Goal: Check status: Check status

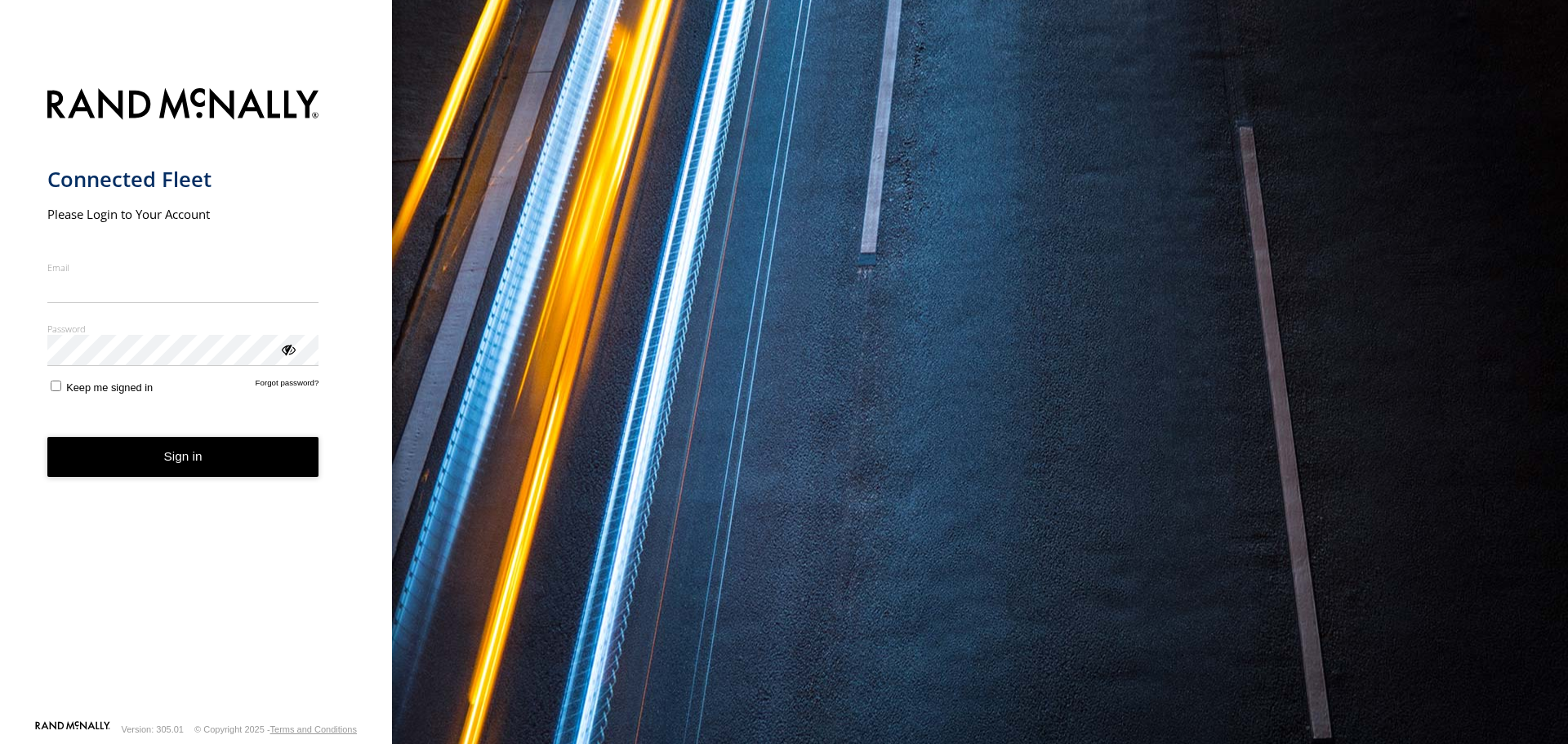
type input "**********"
click at [182, 467] on button "Sign in" at bounding box center [183, 457] width 272 height 40
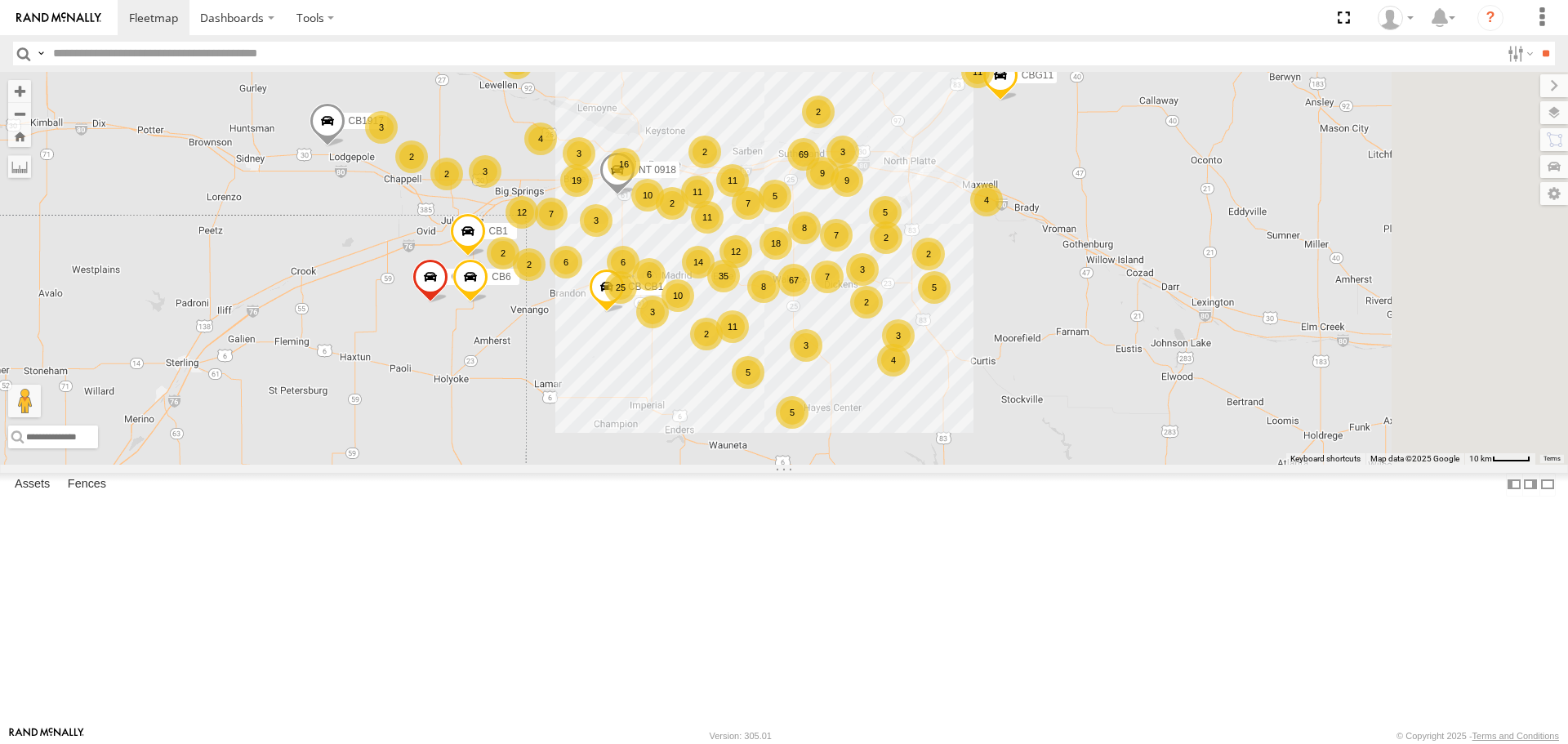
drag, startPoint x: 780, startPoint y: 334, endPoint x: 636, endPoint y: 231, distance: 177.0
click at [636, 231] on div "6 7 2 2 35 69 8 67 19 11 NT 917 3 2 12 10 5 14 11 5 CB1847 2 9 16 4 11 6 3 18 2…" at bounding box center [784, 268] width 1568 height 392
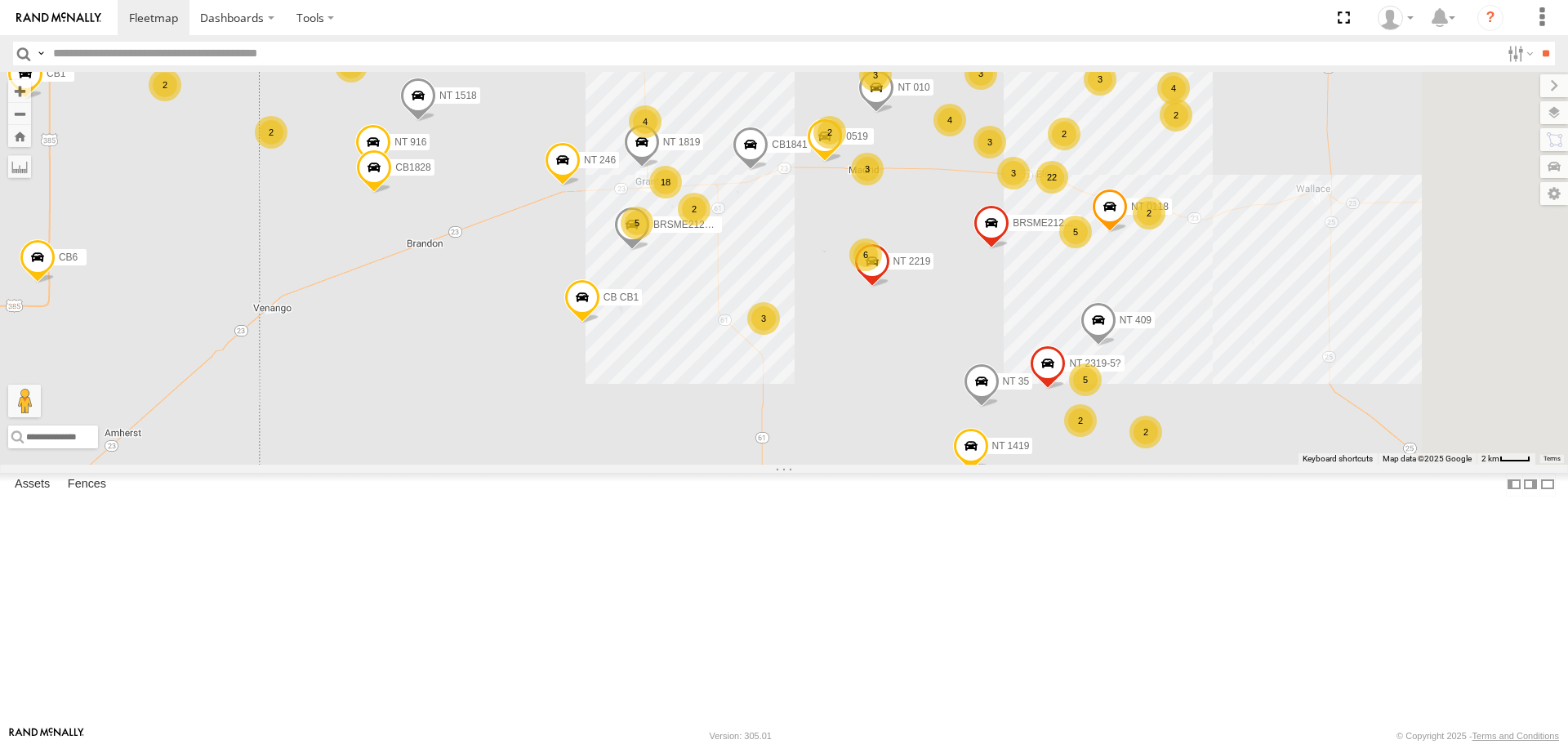
drag, startPoint x: 916, startPoint y: 463, endPoint x: 703, endPoint y: 392, distance: 224.5
click at [703, 392] on div "NT 917 CB1847 CB6 CB1917 CB CB1 NT 0918 CB1 CB122 CBG11 CB 38 CB1841 22 8 5 4 3…" at bounding box center [784, 268] width 1568 height 392
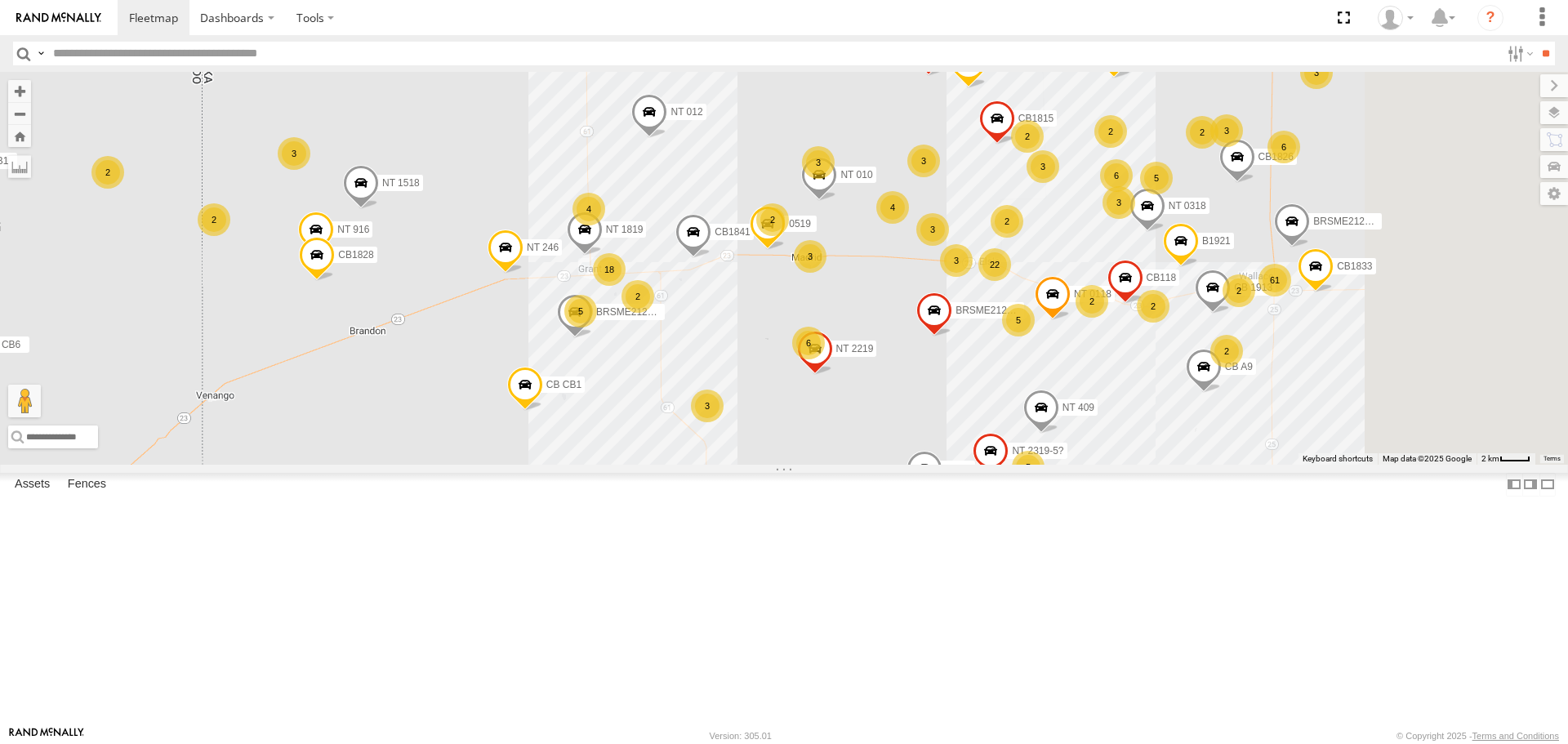
drag, startPoint x: 908, startPoint y: 432, endPoint x: 860, endPoint y: 488, distance: 73.8
click at [860, 464] on div "NT 917 CB1847 CB6 CB1917 CB CB1 NT 0918 CB1 CB122 CBG11 CB 38 CB1841 22 8 5 4 3…" at bounding box center [784, 268] width 1568 height 392
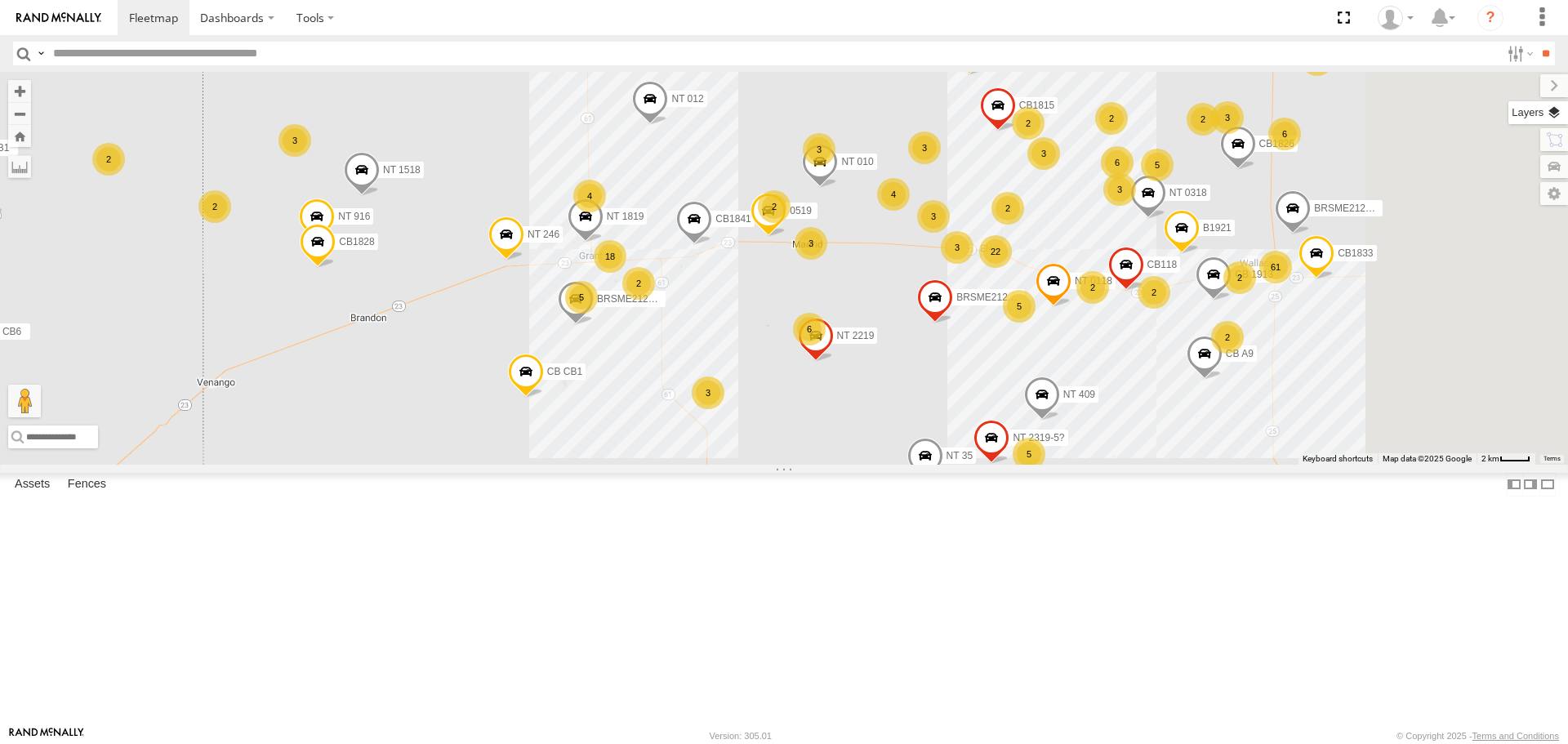
click at [1554, 112] on label at bounding box center [1538, 113] width 60 height 23
click at [0, 0] on span "Overlays" at bounding box center [0, 0] width 0 height 0
click at [0, 0] on span "Basemaps" at bounding box center [0, 0] width 0 height 0
click at [0, 0] on span "Satellite + Roadmap" at bounding box center [0, 0] width 0 height 0
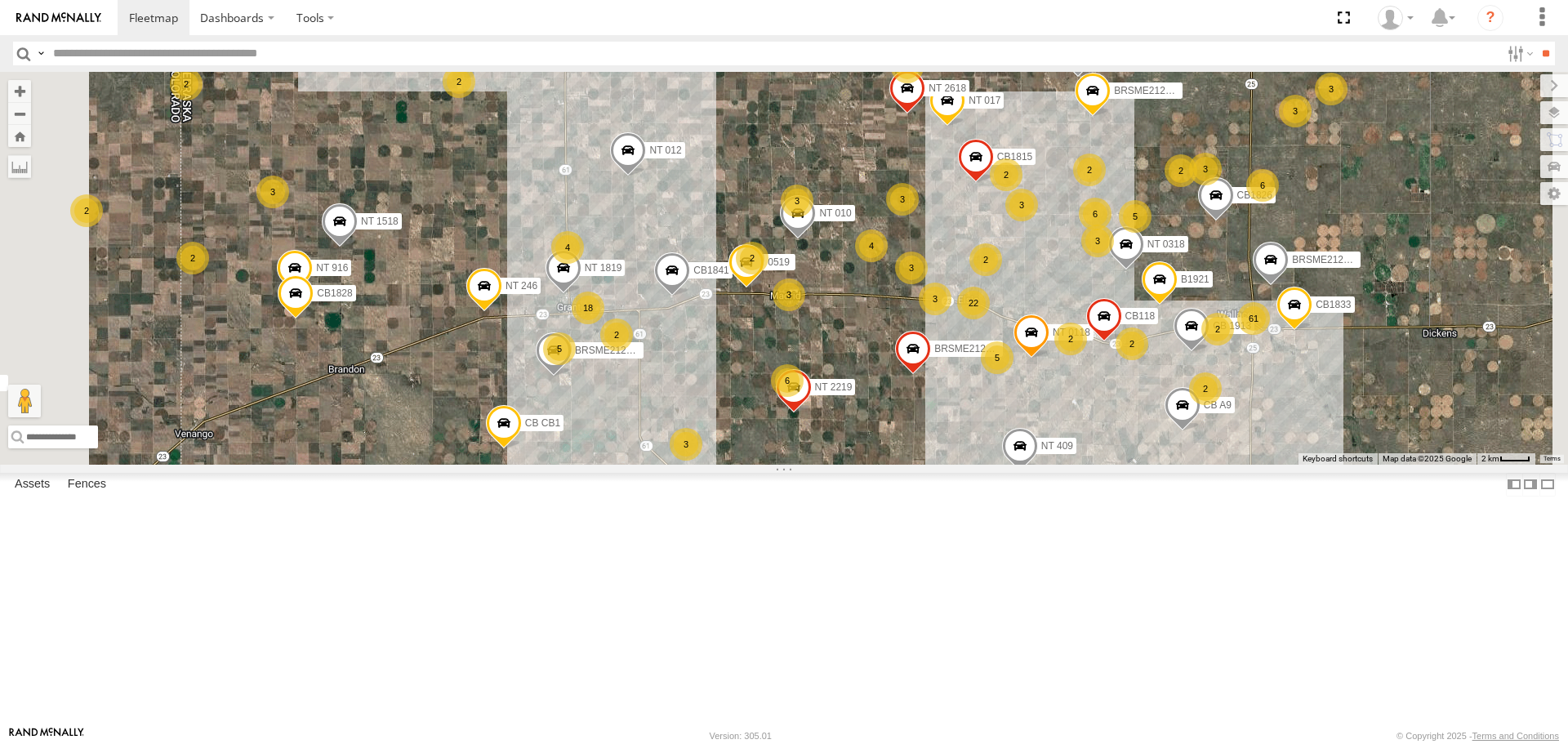
drag, startPoint x: 805, startPoint y: 560, endPoint x: 782, endPoint y: 614, distance: 58.7
click at [782, 464] on div "NT 917 CB1847 CB6 CB1917 CB CB1 NT 0918 CB1 CB122 CBG11 CB 38 CB1841 22 8 5 4 3…" at bounding box center [784, 268] width 1568 height 392
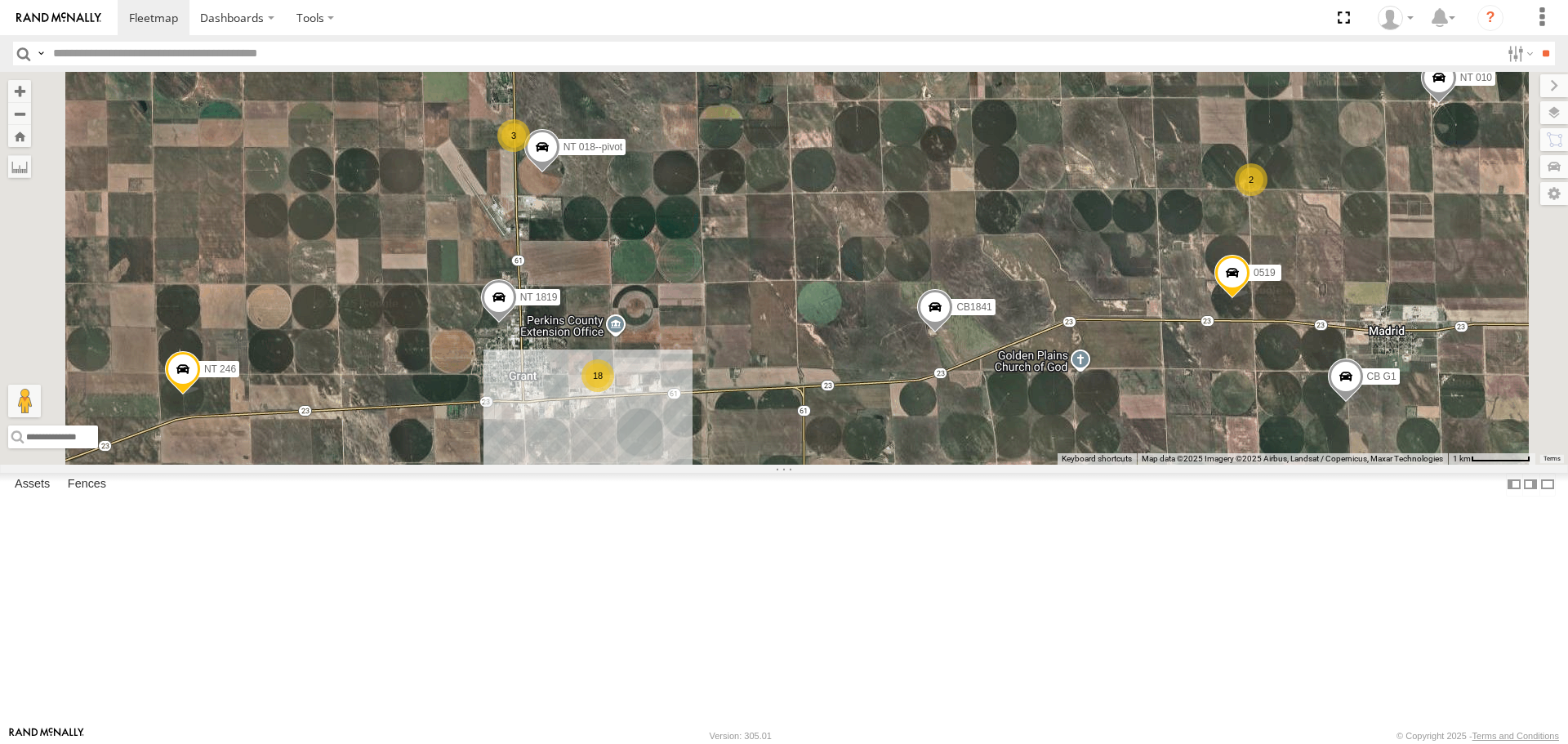
drag, startPoint x: 800, startPoint y: 506, endPoint x: 791, endPoint y: 400, distance: 106.4
click at [791, 400] on div "NT 917 CB1847 CB6 CB1917 CB CB1 NT 0918 CB1 CB122 CBG11 CB 38 CB1841 CB111 NT 0…" at bounding box center [784, 268] width 1568 height 392
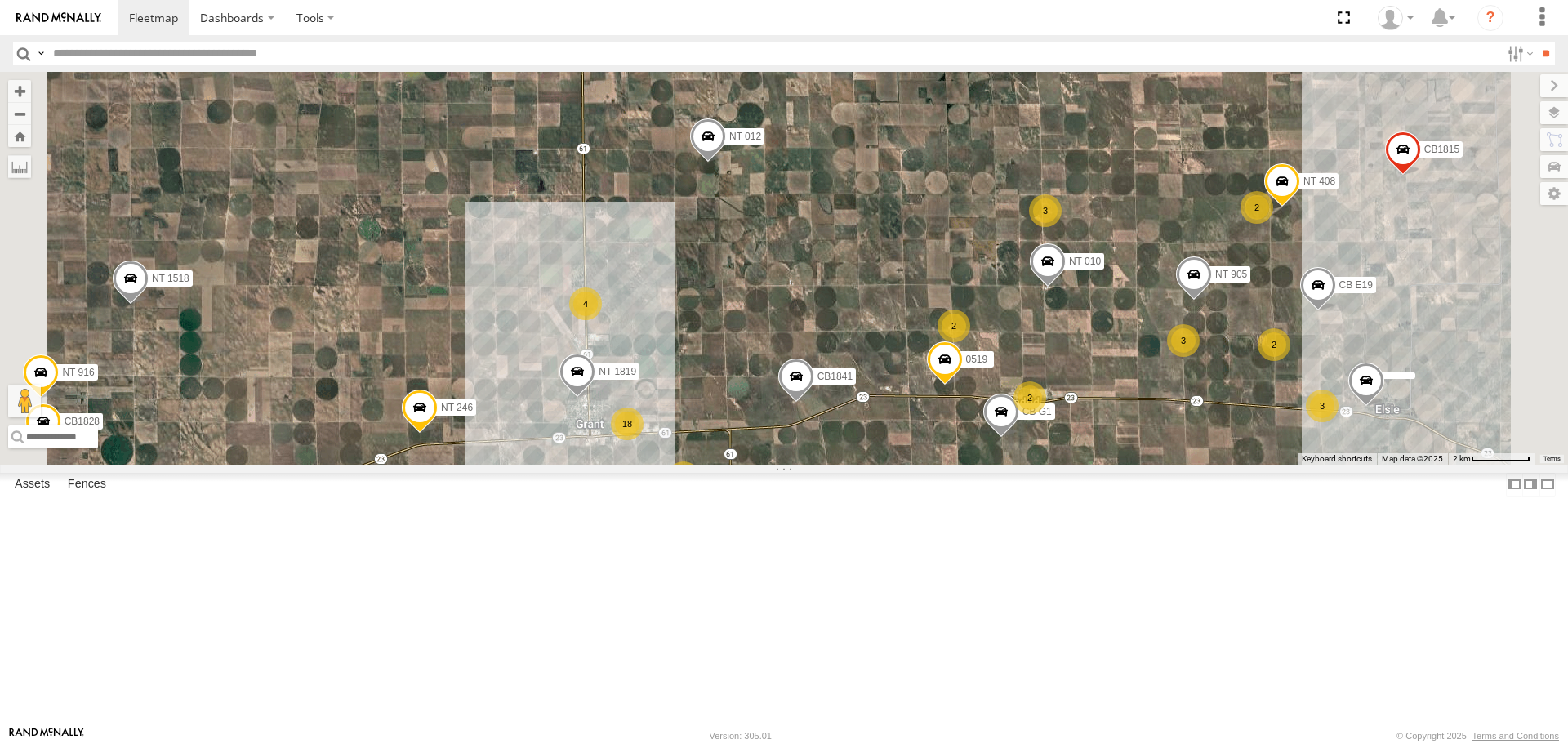
drag, startPoint x: 985, startPoint y: 305, endPoint x: 944, endPoint y: 483, distance: 182.7
click at [944, 464] on div "NT 917 CB1847 CB6 CB1917 CB CB1 NT 0918 CB1 CB122 CBG11 CB 38 CB1841 CB111 NT 0…" at bounding box center [784, 268] width 1568 height 392
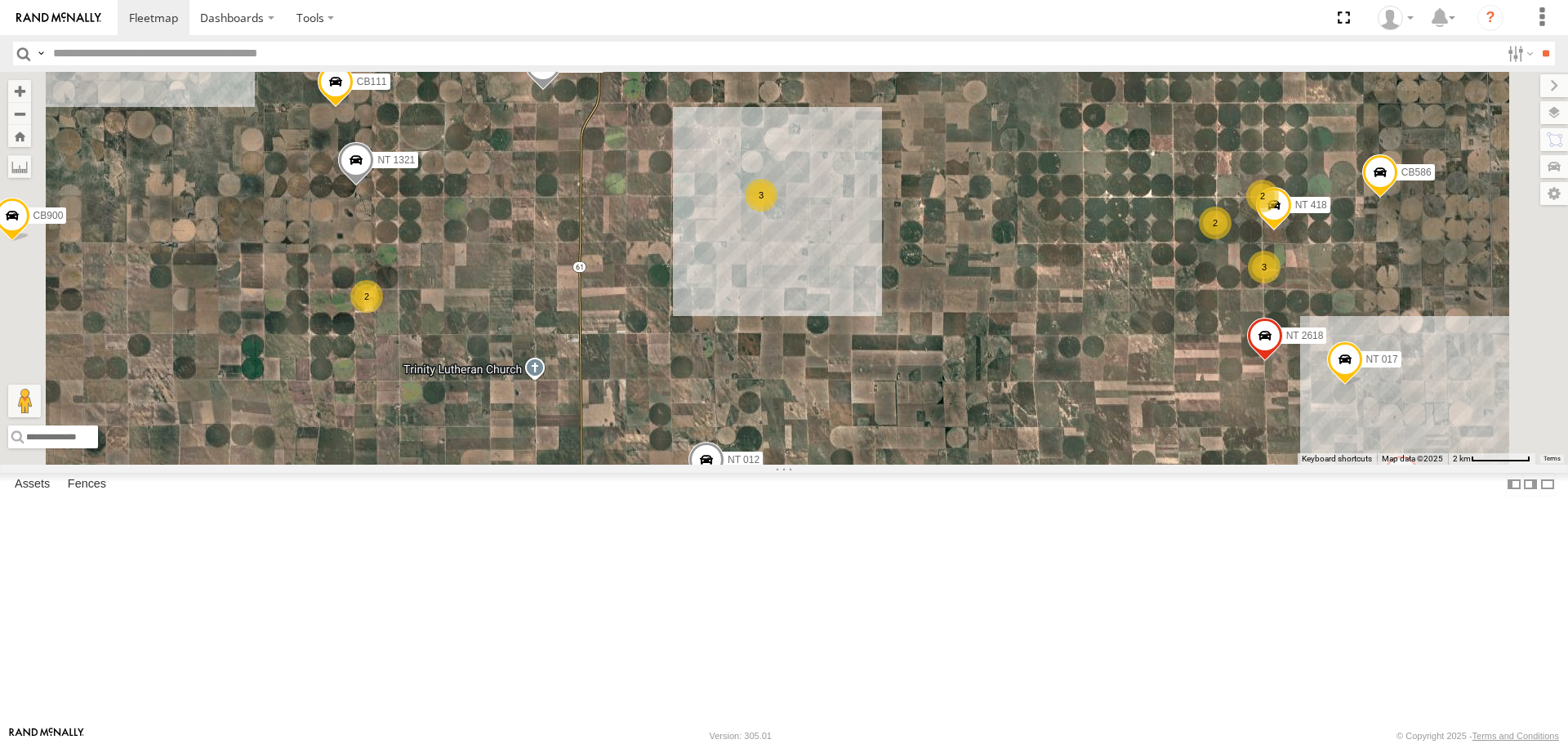
drag, startPoint x: 940, startPoint y: 222, endPoint x: 961, endPoint y: 478, distance: 256.9
click at [961, 464] on div "NT 917 CB1847 CB6 CB1917 CB CB1 NT 0918 CB1 CB122 CBG11 CB 38 CB1841 CB111 NT 0…" at bounding box center [784, 268] width 1568 height 392
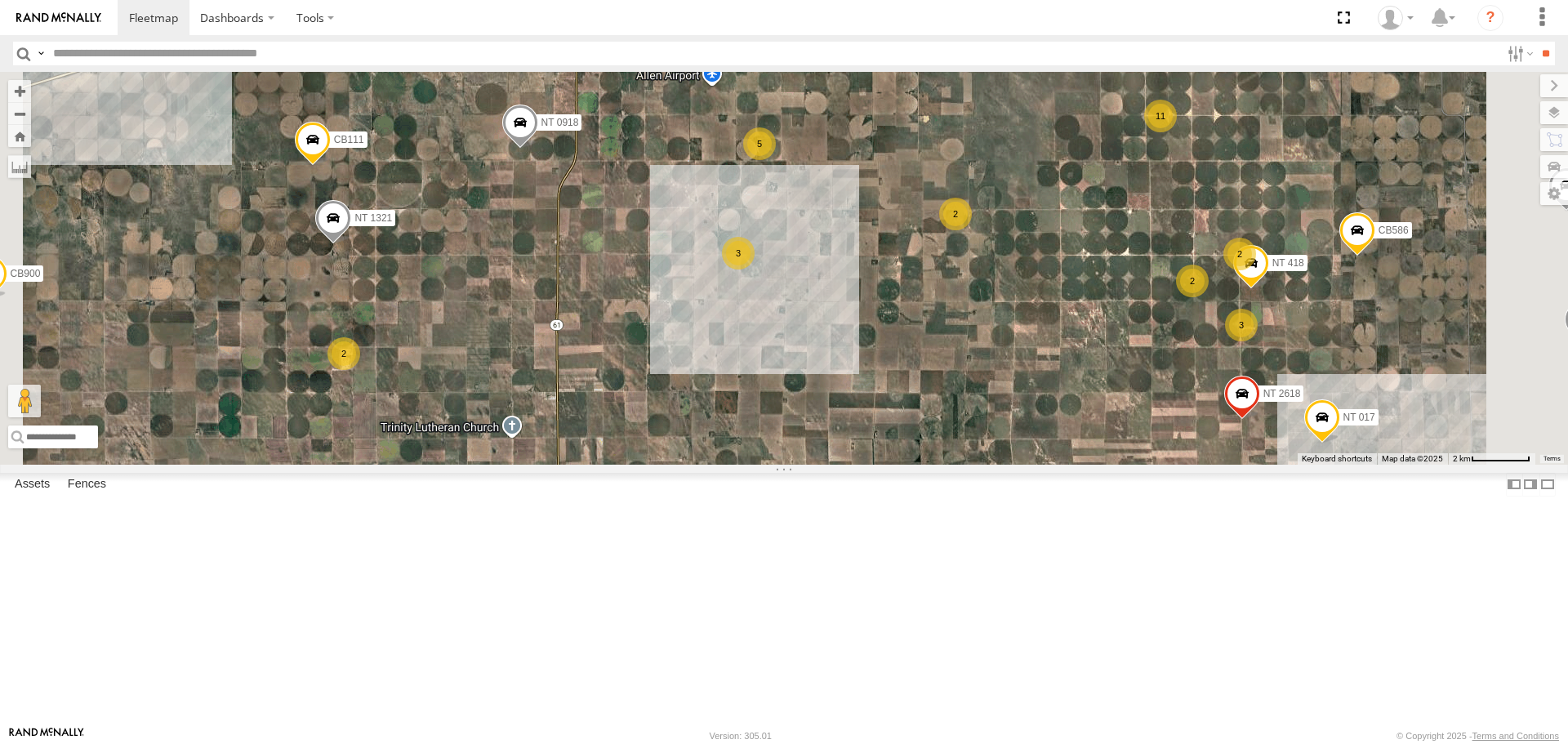
drag, startPoint x: 1046, startPoint y: 418, endPoint x: 989, endPoint y: 348, distance: 90.3
click at [1001, 362] on div "NT 917 CB1847 CB6 CB1917 CB CB1 NT 0918 CB1 CB122 CBG11 CB 38 CB1841 CB111 NT 0…" at bounding box center [784, 268] width 1568 height 392
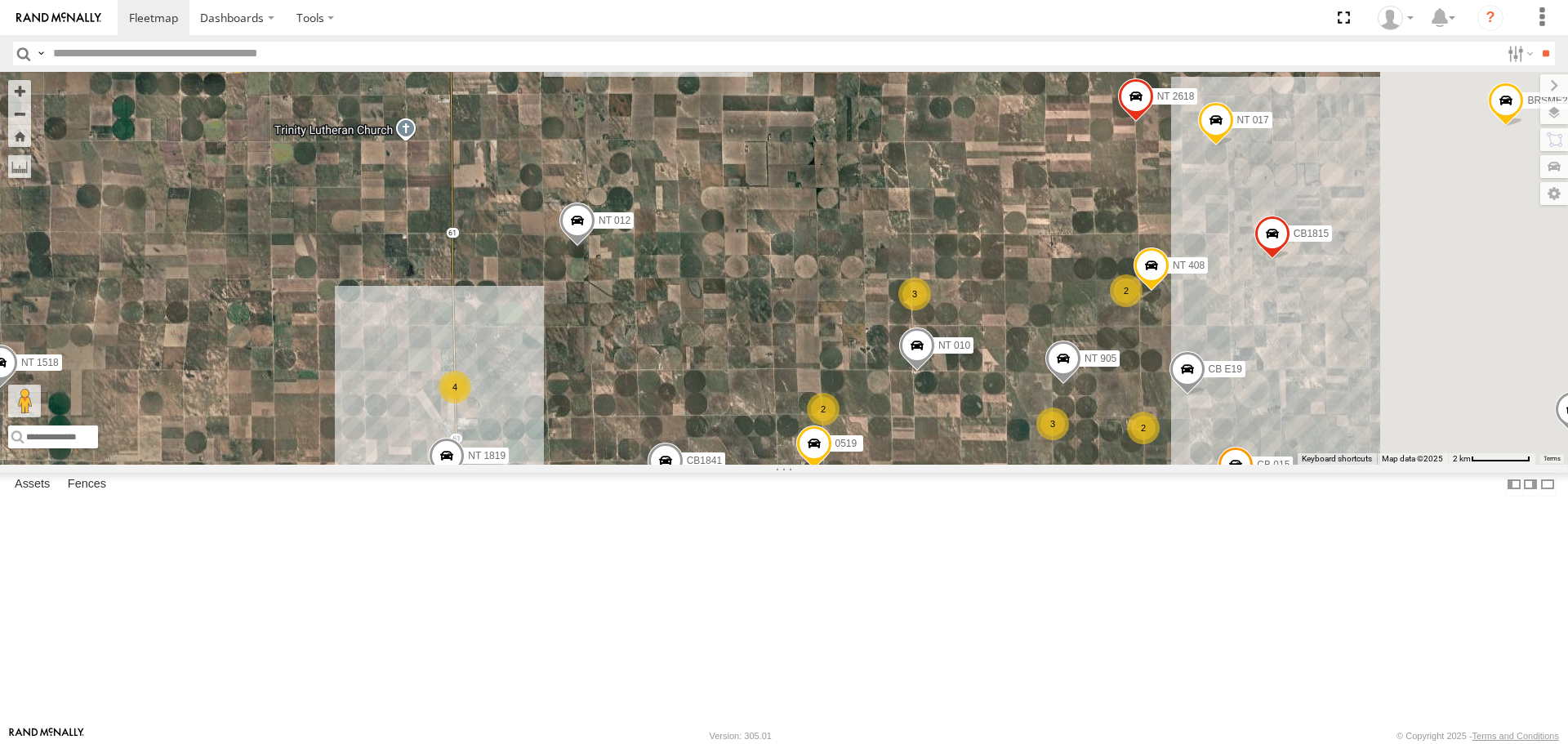
drag, startPoint x: 924, startPoint y: 501, endPoint x: 850, endPoint y: 263, distance: 249.2
click at [850, 263] on div "NT 917 CB1847 CB6 CB1917 CB CB1 NT 0918 CB1 CB122 CBG11 CB 38 CB1841 CB111 NT 0…" at bounding box center [784, 268] width 1568 height 392
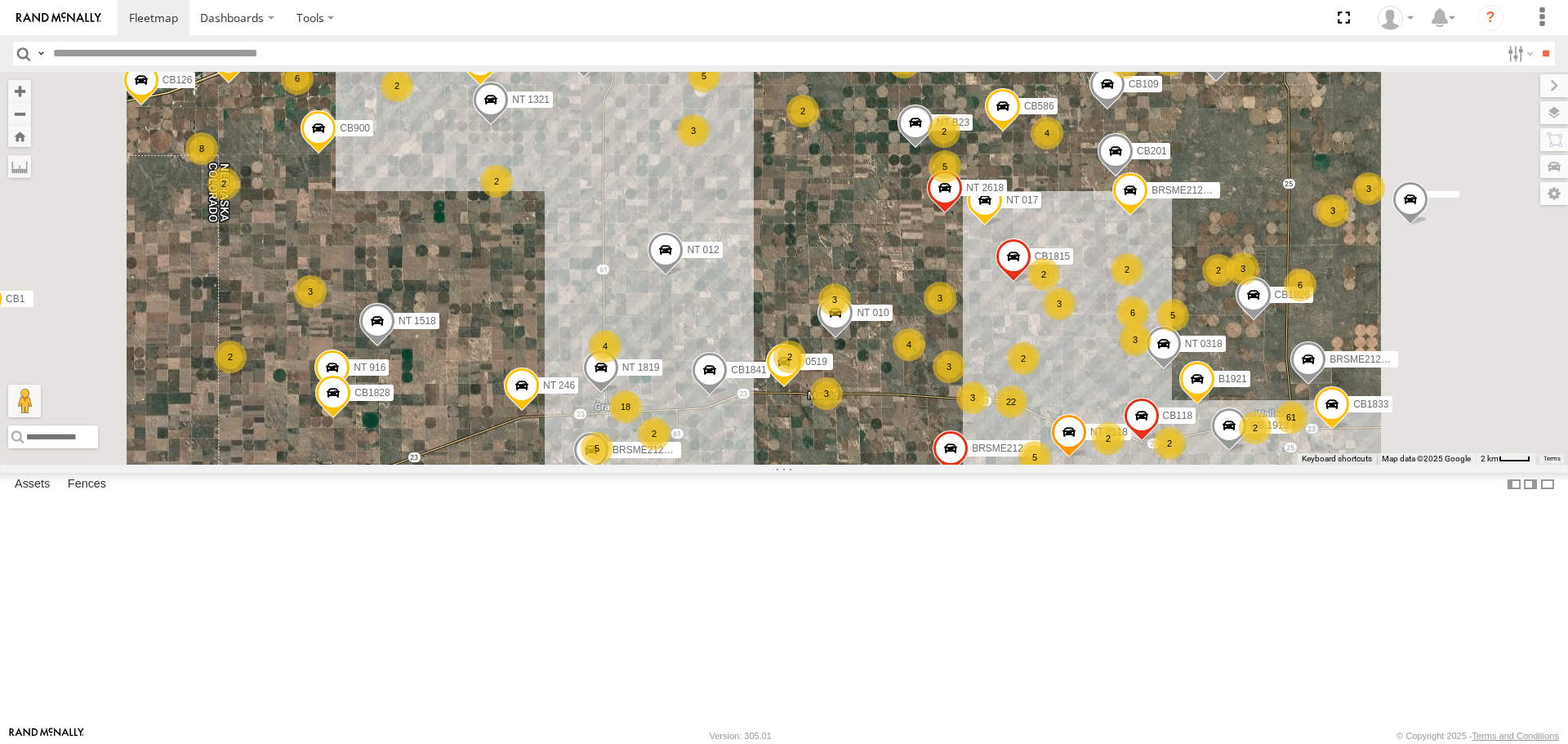
drag, startPoint x: 850, startPoint y: 304, endPoint x: 837, endPoint y: 596, distance: 292.3
click at [837, 464] on div "NT 917 CB1847 CB6 CB1917 CB CB1 NT 0918 CB1 CB122 CBG11 CB 38 CB1841 CB111 NT 0…" at bounding box center [784, 268] width 1568 height 392
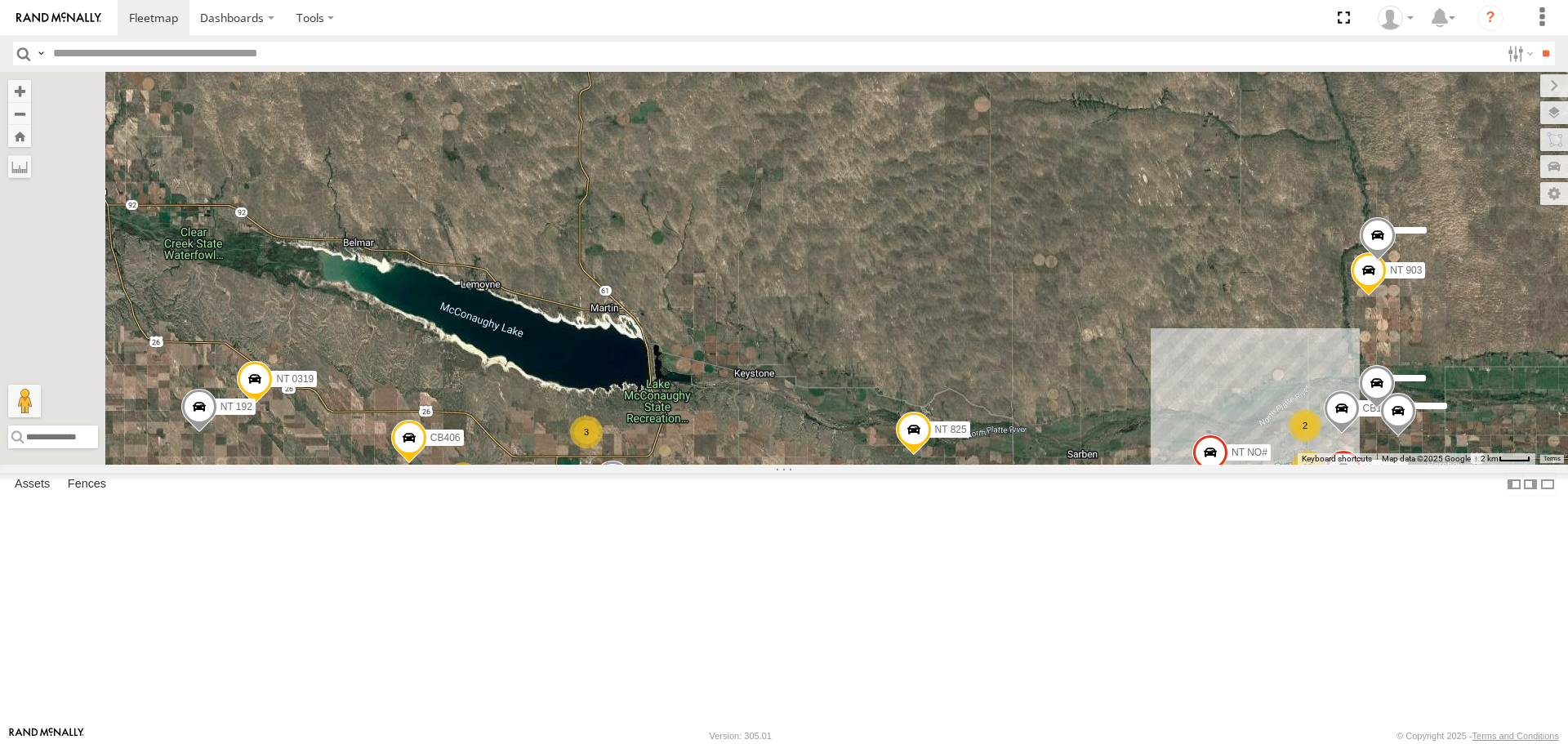
drag, startPoint x: 906, startPoint y: 262, endPoint x: 870, endPoint y: 466, distance: 207.2
click at [870, 464] on div "NT 917 CB1847 CB6 CB1917 CB CB1 NT 0918 CB1 CB122 CBG11 CB 38 CB1841 CB111 NT 0…" at bounding box center [784, 268] width 1568 height 392
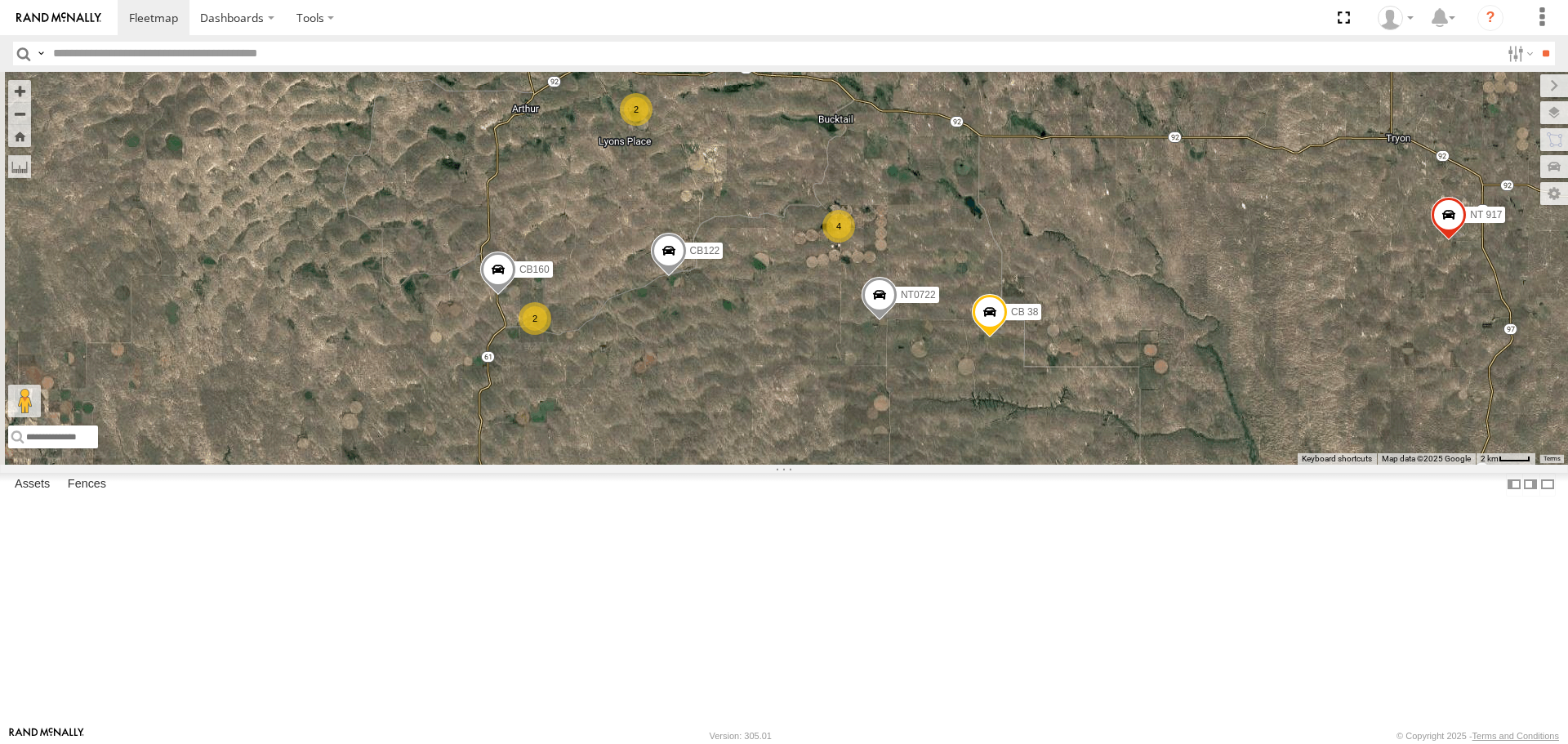
drag, startPoint x: 962, startPoint y: 323, endPoint x: 927, endPoint y: 284, distance: 52.4
click at [927, 284] on div "NT 917 CB1847 CB6 CB1917 CB CB1 NT 0918 CB1 CB122 CBG11 CB 38 CB1841 CB111 NT 0…" at bounding box center [784, 268] width 1568 height 392
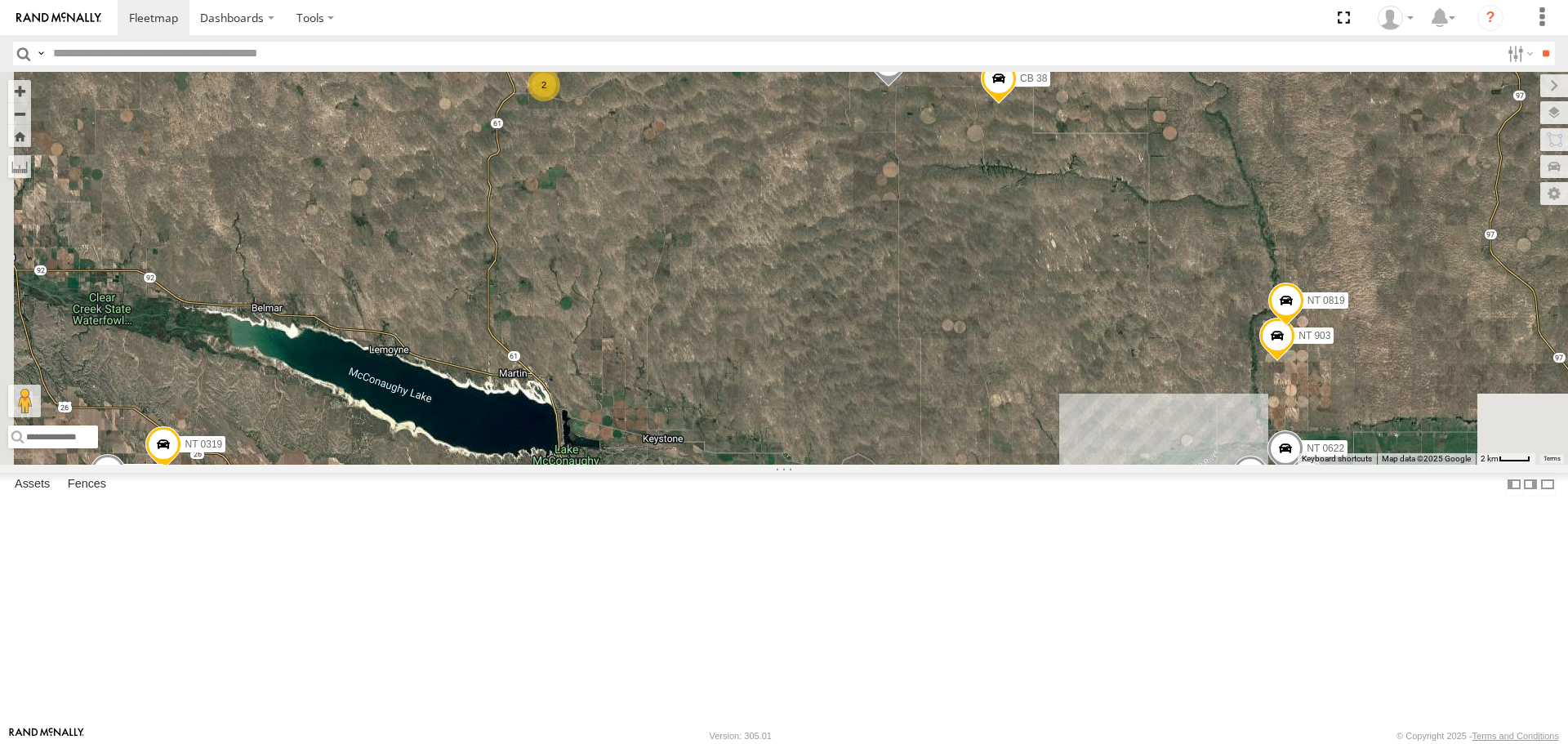
drag, startPoint x: 826, startPoint y: 573, endPoint x: 839, endPoint y: 199, distance: 374.2
click at [835, 219] on div "NT 917 CB1847 CB6 CB1917 CB CB1 NT 0918 CB1 CB122 CBG11 CB 38 CB1841 CB111 NT 0…" at bounding box center [784, 268] width 1568 height 392
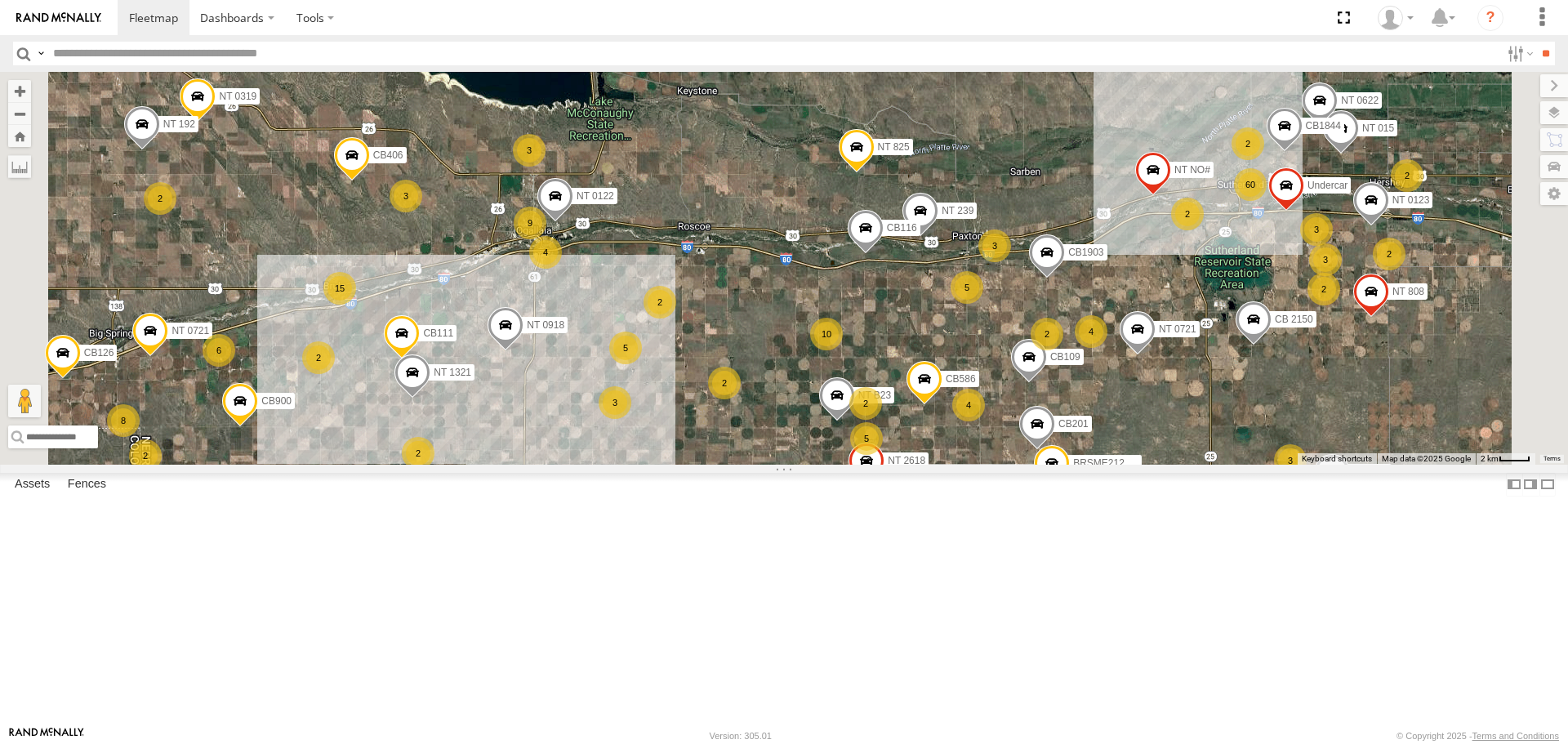
drag, startPoint x: 806, startPoint y: 532, endPoint x: 843, endPoint y: 421, distance: 117.0
click at [843, 421] on div "NT 917 CB1847 CB6 CB1917 CB CB1 NT 0918 CB1 CB122 CBG11 CB 38 CB1841 CB111 NT 0…" at bounding box center [784, 268] width 1568 height 392
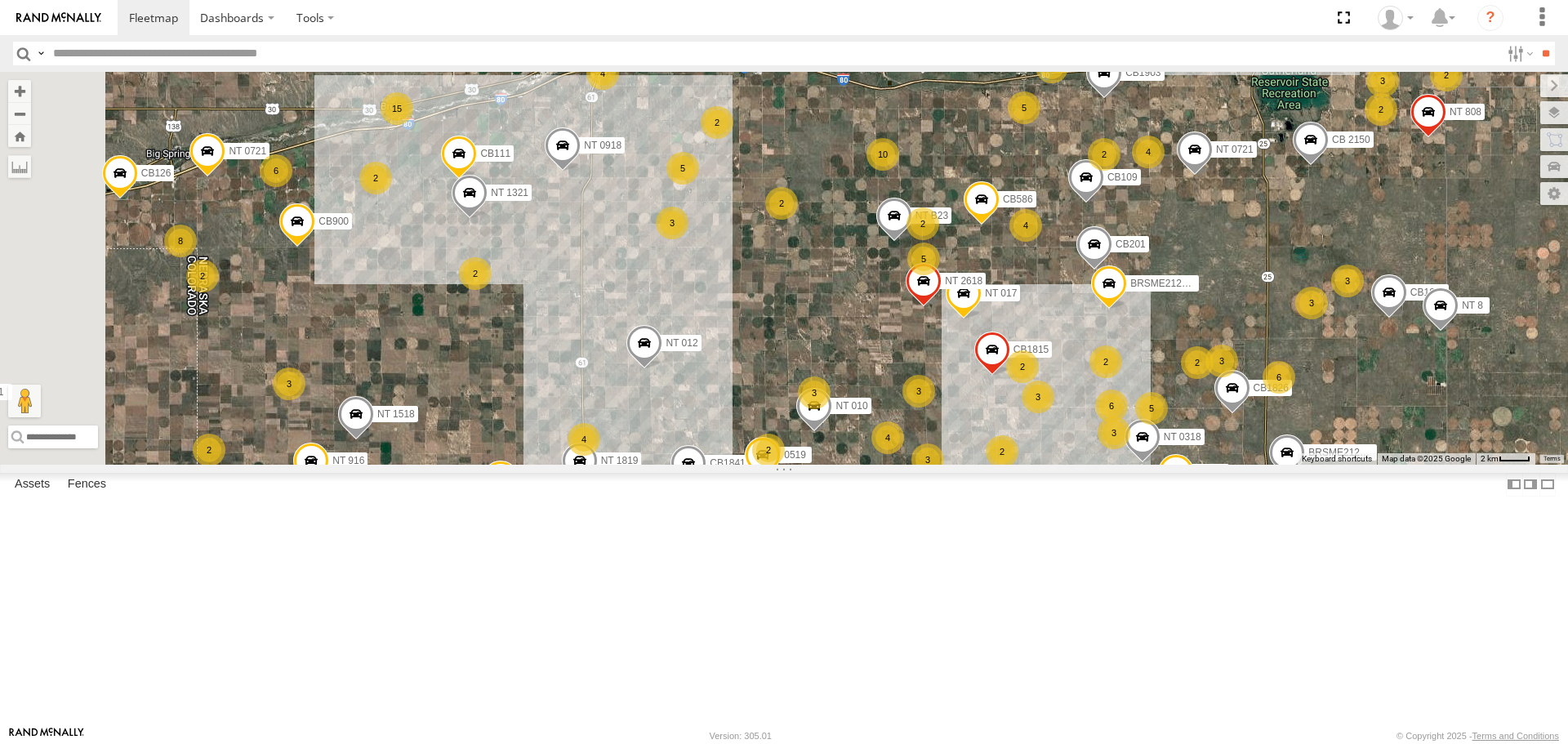
drag, startPoint x: 753, startPoint y: 554, endPoint x: 805, endPoint y: 380, distance: 181.6
click at [805, 380] on div "NT 917 CB1847 CB6 CB1917 CB CB1 NT 0918 CB1 CB122 CBG11 CB 38 CB1841 CB111 NT 0…" at bounding box center [784, 268] width 1568 height 392
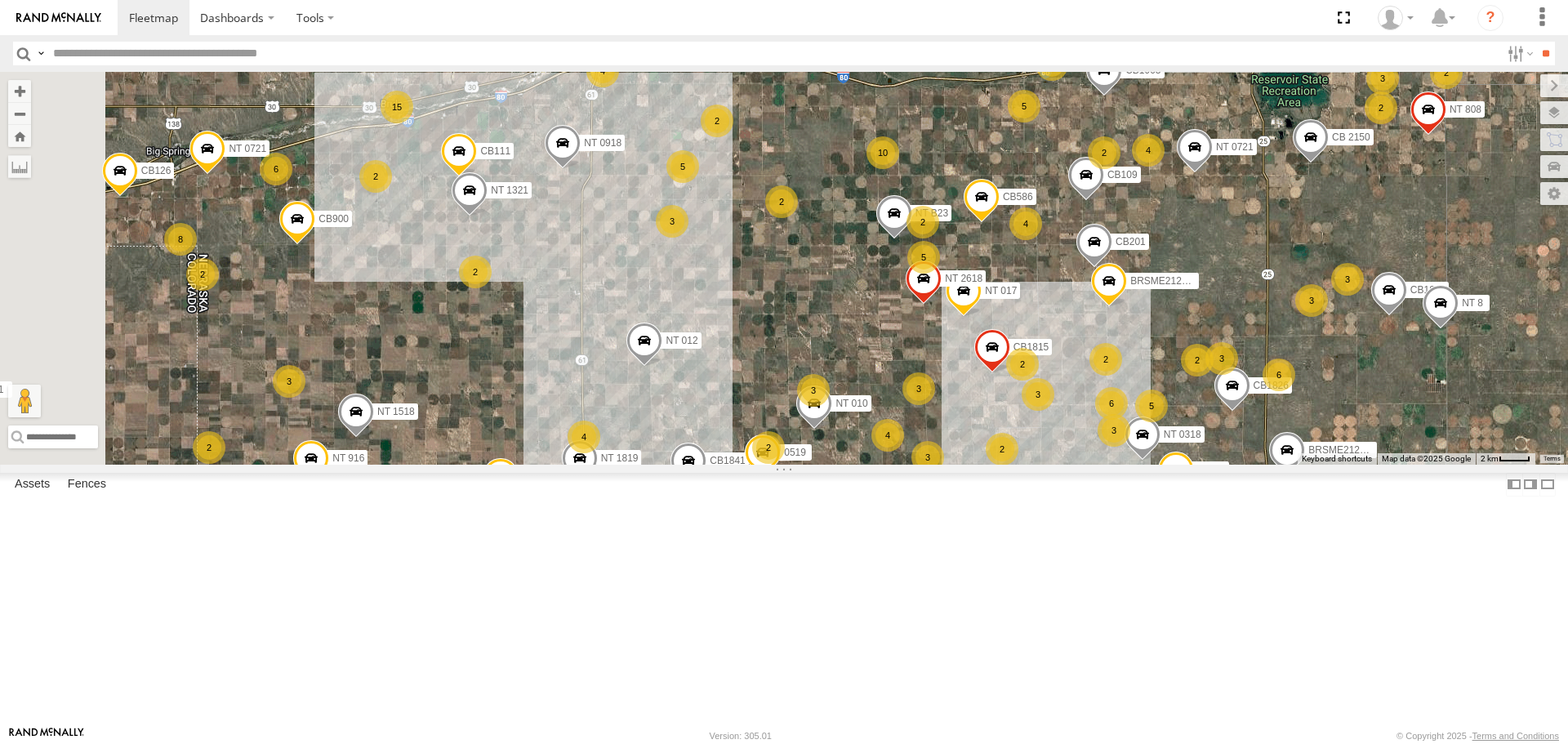
click at [491, 288] on div "2" at bounding box center [476, 273] width 33 height 33
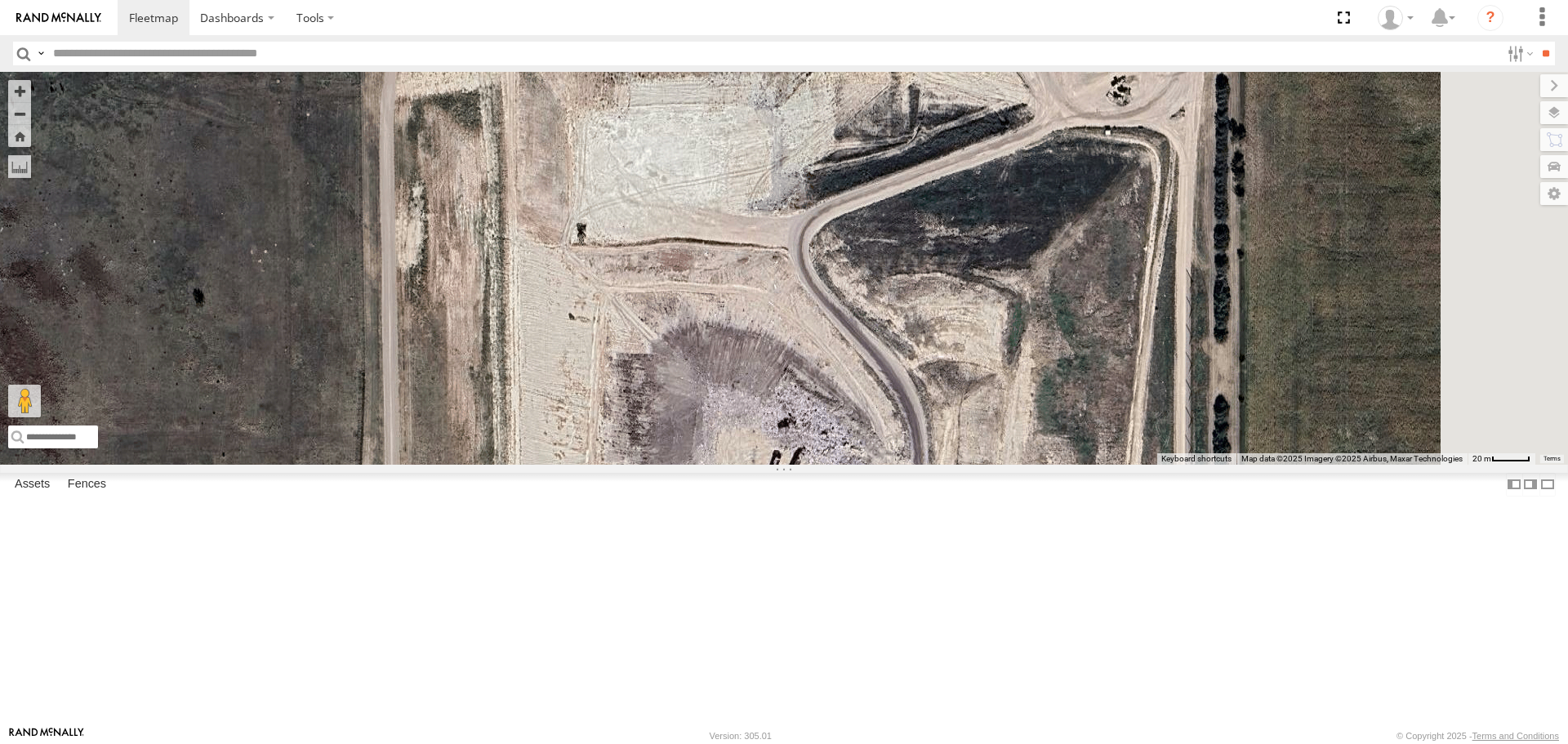
drag, startPoint x: 998, startPoint y: 530, endPoint x: 927, endPoint y: 235, distance: 303.4
click at [927, 236] on div "NT 917 CB1847 CB6 CB1917 CB CB1 NT 0918 CB1 CB122 CBG11 CB 38 CB1841 CB111 NT 0…" at bounding box center [784, 268] width 1568 height 392
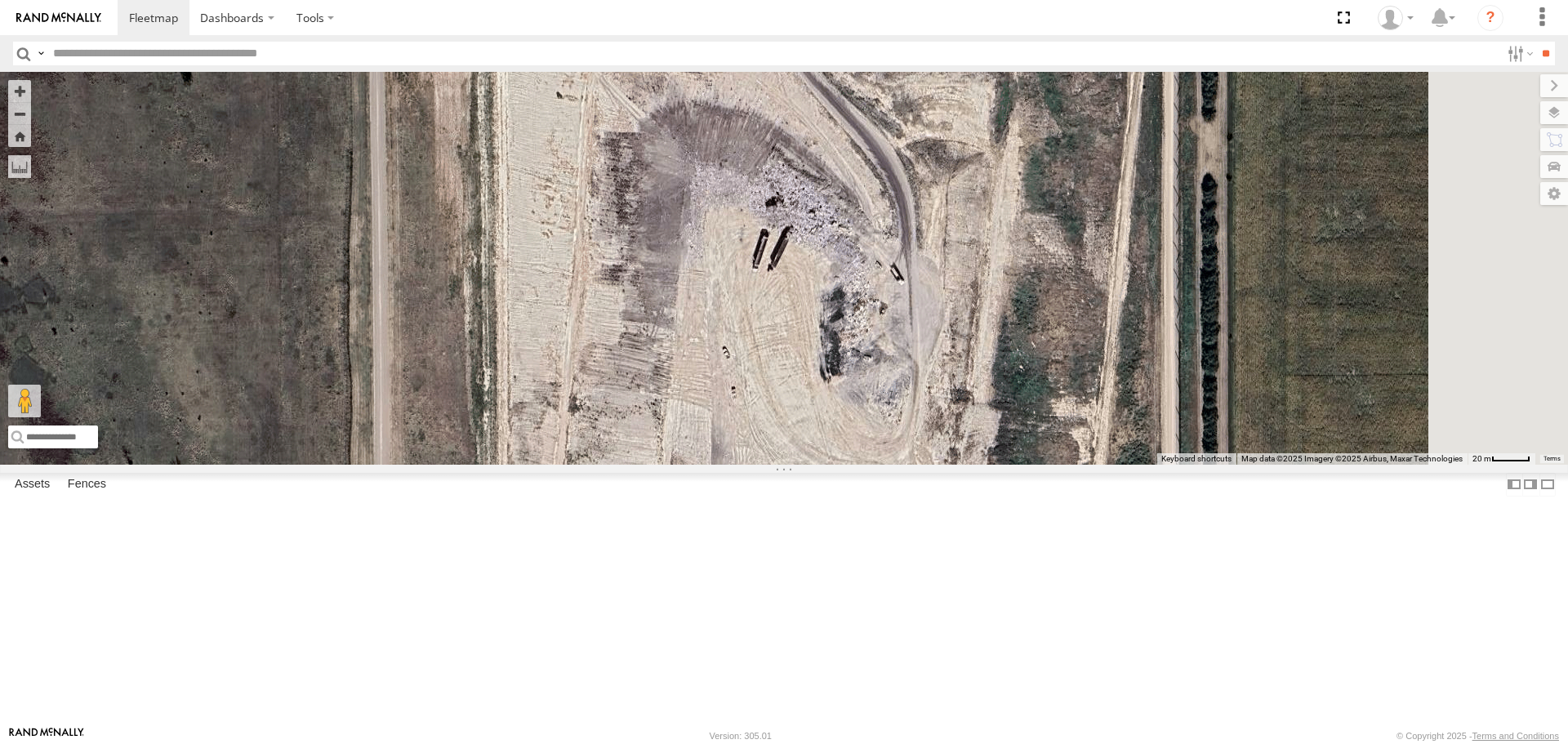
drag, startPoint x: 916, startPoint y: 457, endPoint x: 902, endPoint y: 242, distance: 215.5
click at [902, 247] on div "NT 917 CB1847 CB6 CB1917 CB CB1 NT 0918 CB1 CB122 CBG11 CB 38 CB1841 CB111 NT 0…" at bounding box center [784, 268] width 1568 height 392
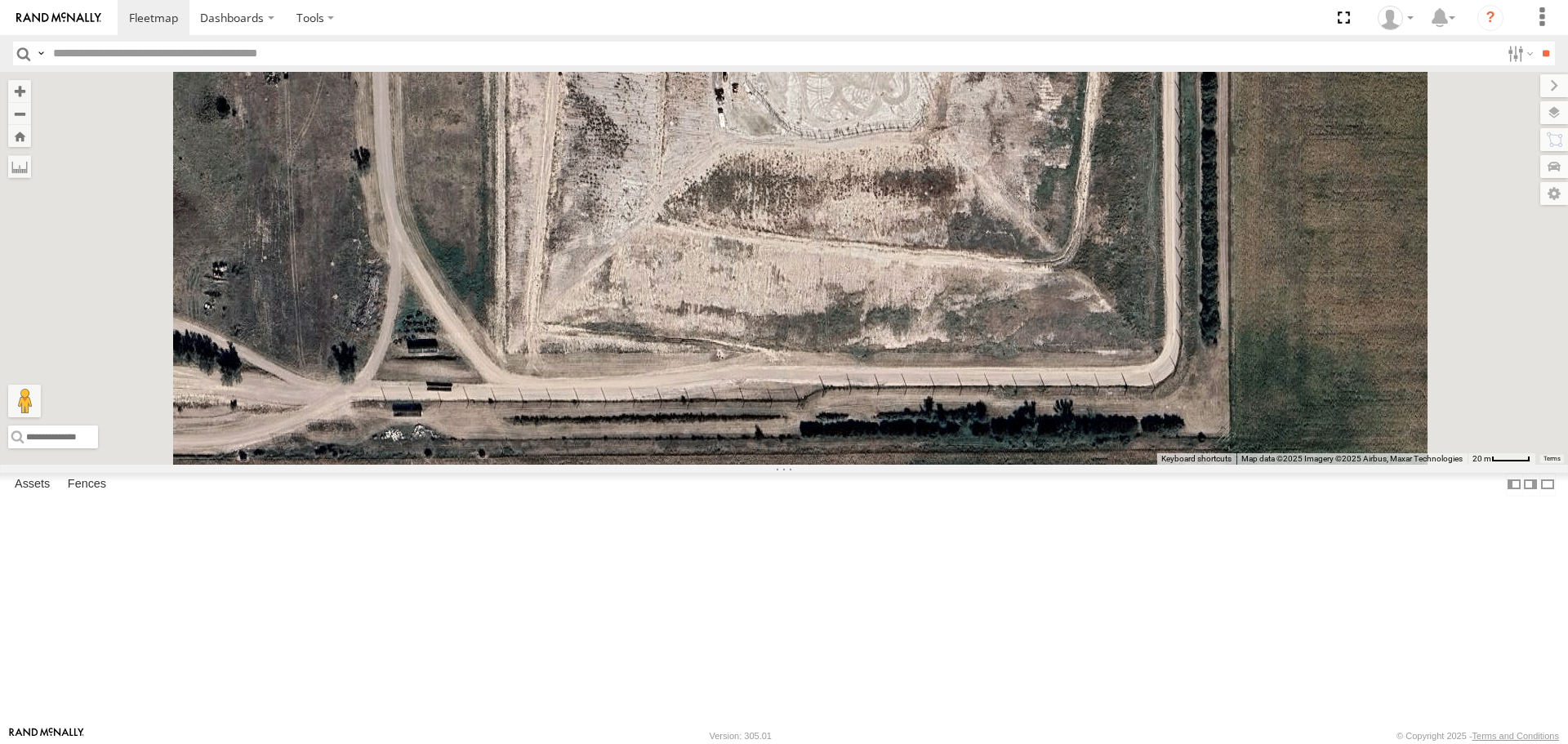
drag, startPoint x: 864, startPoint y: 510, endPoint x: 865, endPoint y: 339, distance: 171.0
click at [865, 339] on div "NT 917 CB1847 CB6 CB1917 CB CB1 NT 0918 CB1 CB122 CBG11 CB 38 CB1841 CB111 NT 0…" at bounding box center [784, 268] width 1568 height 392
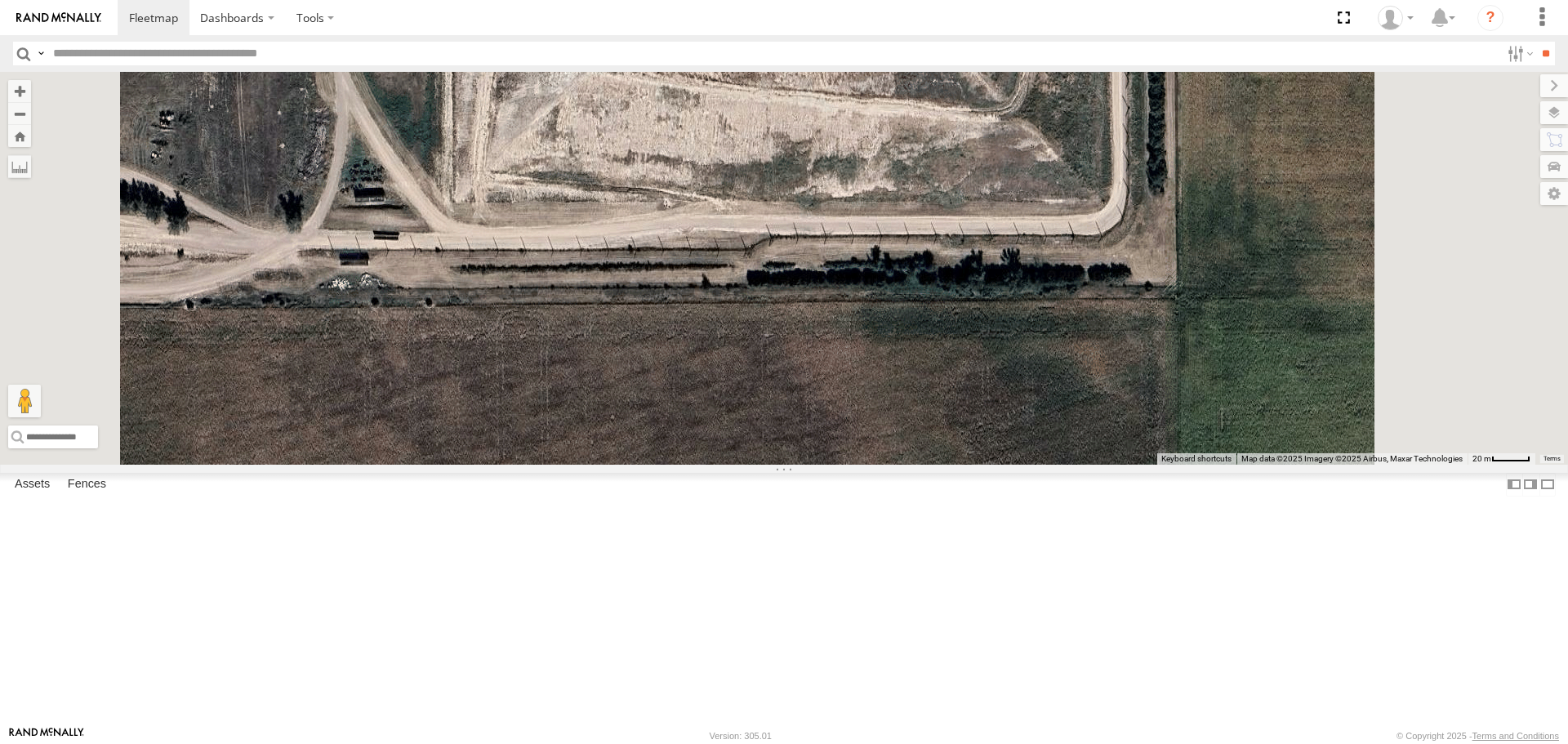
drag, startPoint x: 895, startPoint y: 444, endPoint x: 841, endPoint y: 289, distance: 164.1
click at [841, 289] on div "NT 917 CB1847 CB6 CB1917 CB CB1 NT 0918 CB1 CB122 CBG11 CB 38 CB1841 CB111 NT 0…" at bounding box center [784, 268] width 1568 height 392
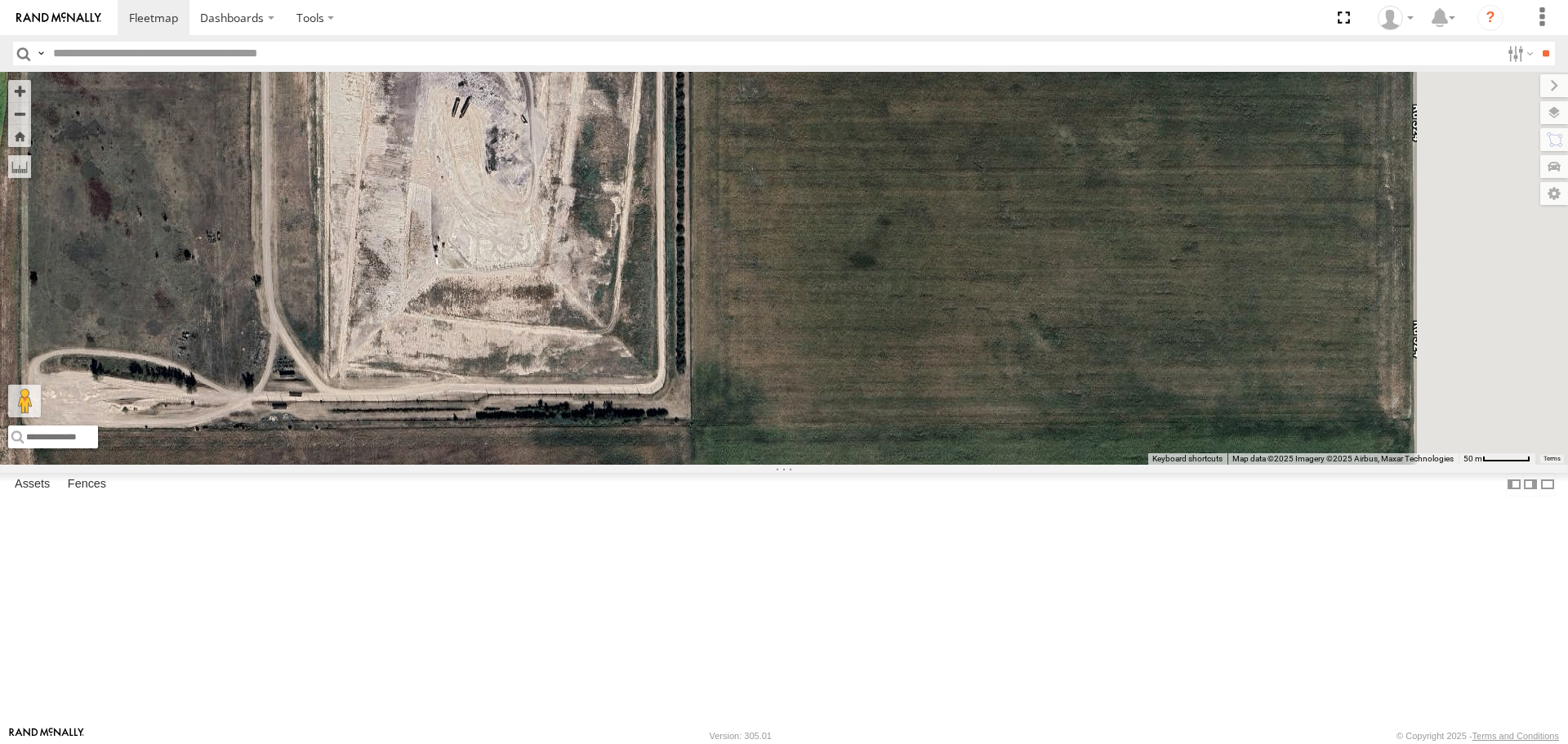
drag, startPoint x: 952, startPoint y: 367, endPoint x: 747, endPoint y: 510, distance: 249.9
click at [704, 464] on div "NT 917 CB1847 CB6 CB1917 CB CB1 NT 0918 CB1 CB122 CBG11 CB 38 CB1841 CB111 NT 0…" at bounding box center [784, 268] width 1568 height 392
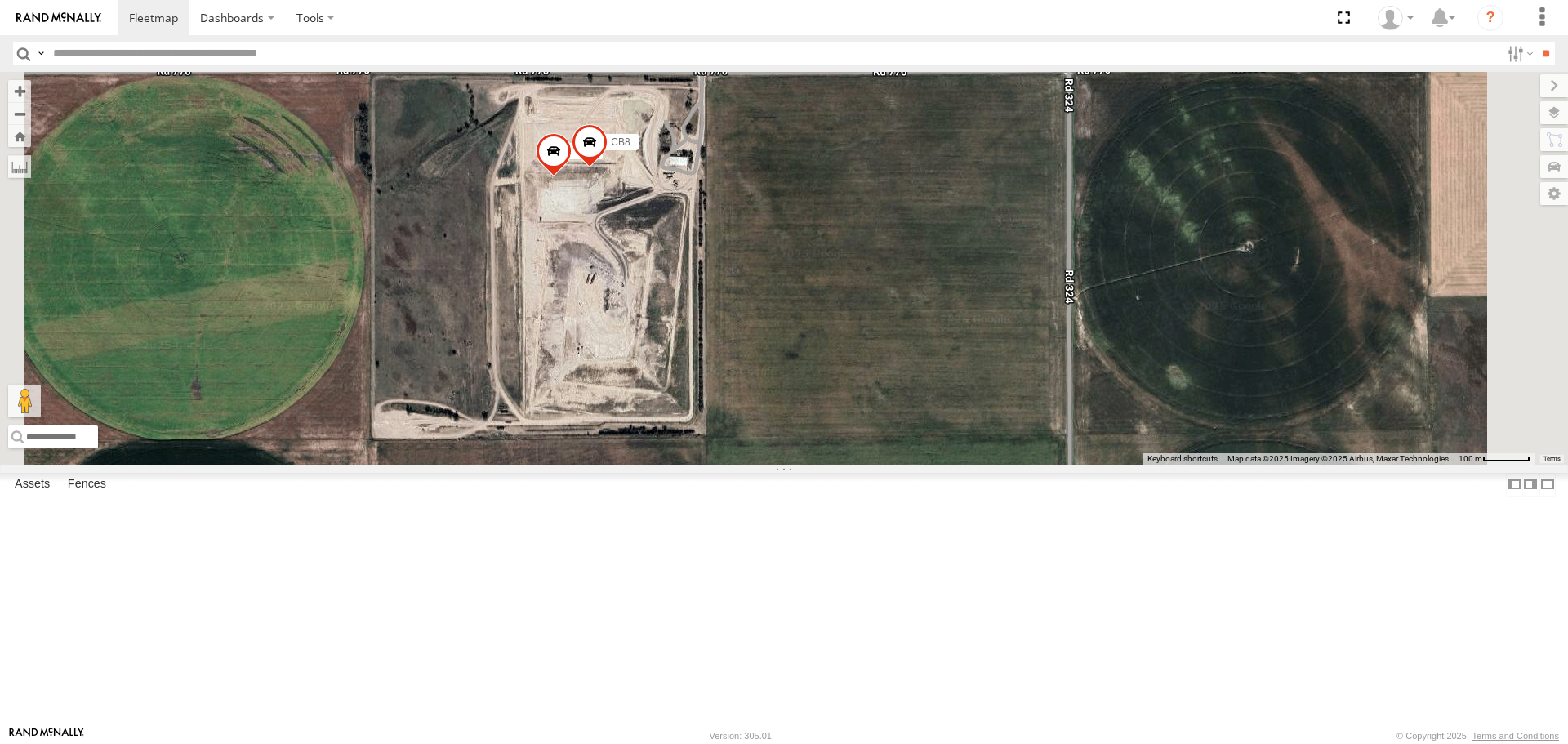
drag, startPoint x: 836, startPoint y: 339, endPoint x: 883, endPoint y: 428, distance: 100.6
click at [883, 428] on div "NT 917 CB1847 CB6 CB1917 CB CB1 NT 0918 CB1 CB122 CBG11 CB 38 CB1841 CB111 NT 0…" at bounding box center [784, 268] width 1568 height 392
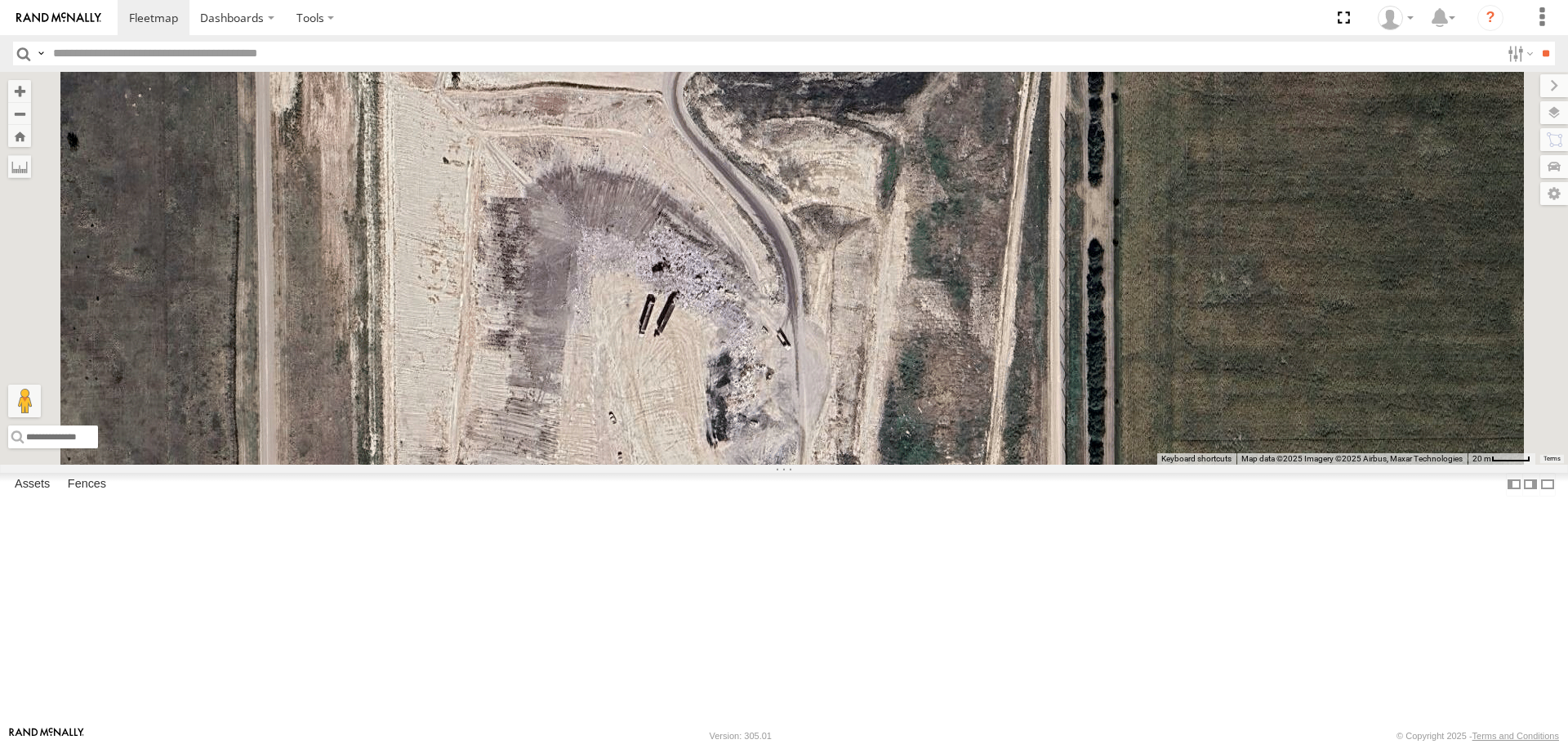
drag, startPoint x: 881, startPoint y: 477, endPoint x: 824, endPoint y: 201, distance: 281.8
click at [824, 201] on div "NT 917 CB1847 CB6 CB1917 CB CB1 NT 0918 CB1 CB122 CBG11 CB 38 CB1841 CB111 NT 0…" at bounding box center [784, 268] width 1568 height 392
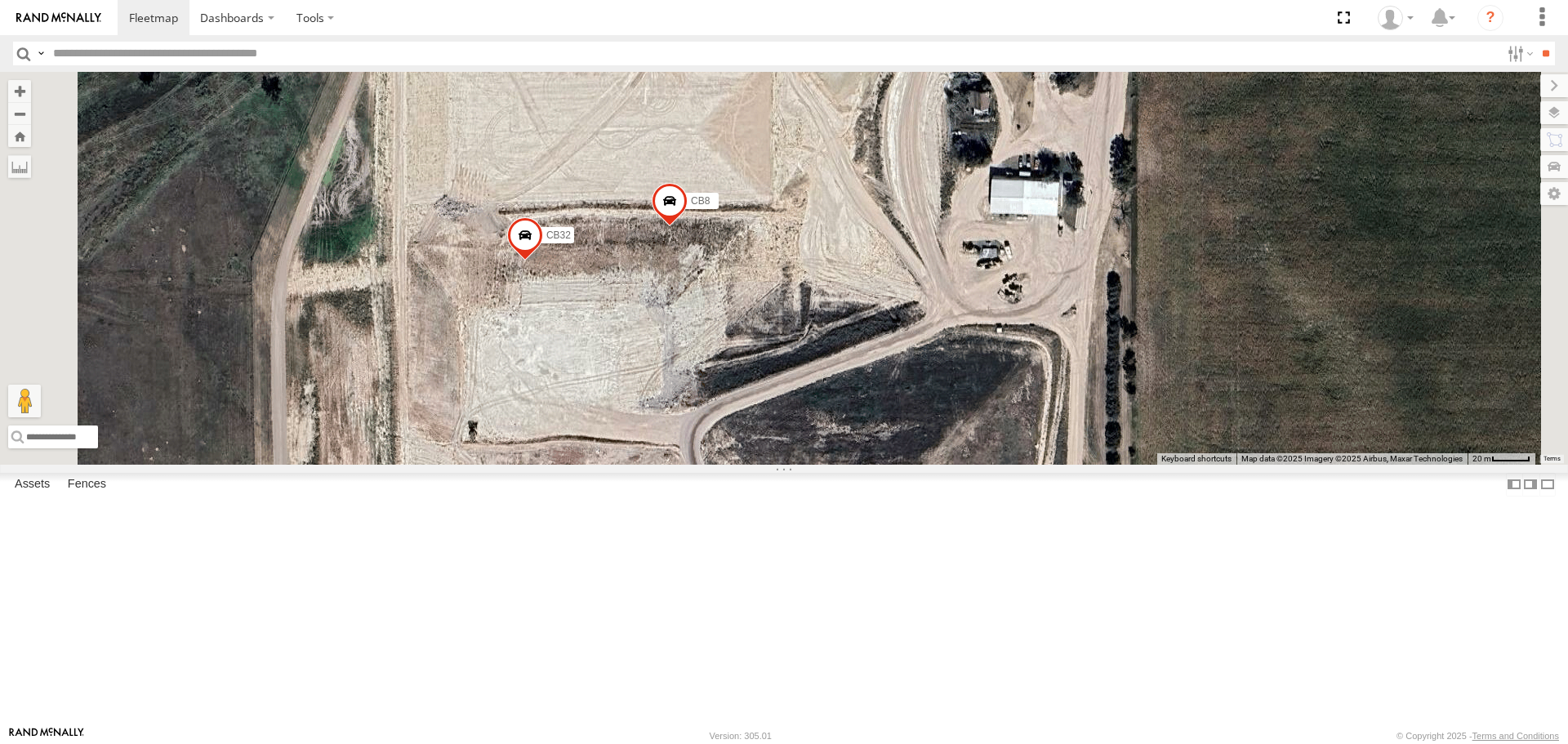
drag, startPoint x: 842, startPoint y: 272, endPoint x: 851, endPoint y: 584, distance: 312.1
click at [851, 464] on div "NT 917 CB1847 CB6 CB1917 CB CB1 NT 0918 CB1 CB122 CBG11 CB 38 CB1841 CB111 NT 0…" at bounding box center [784, 268] width 1568 height 392
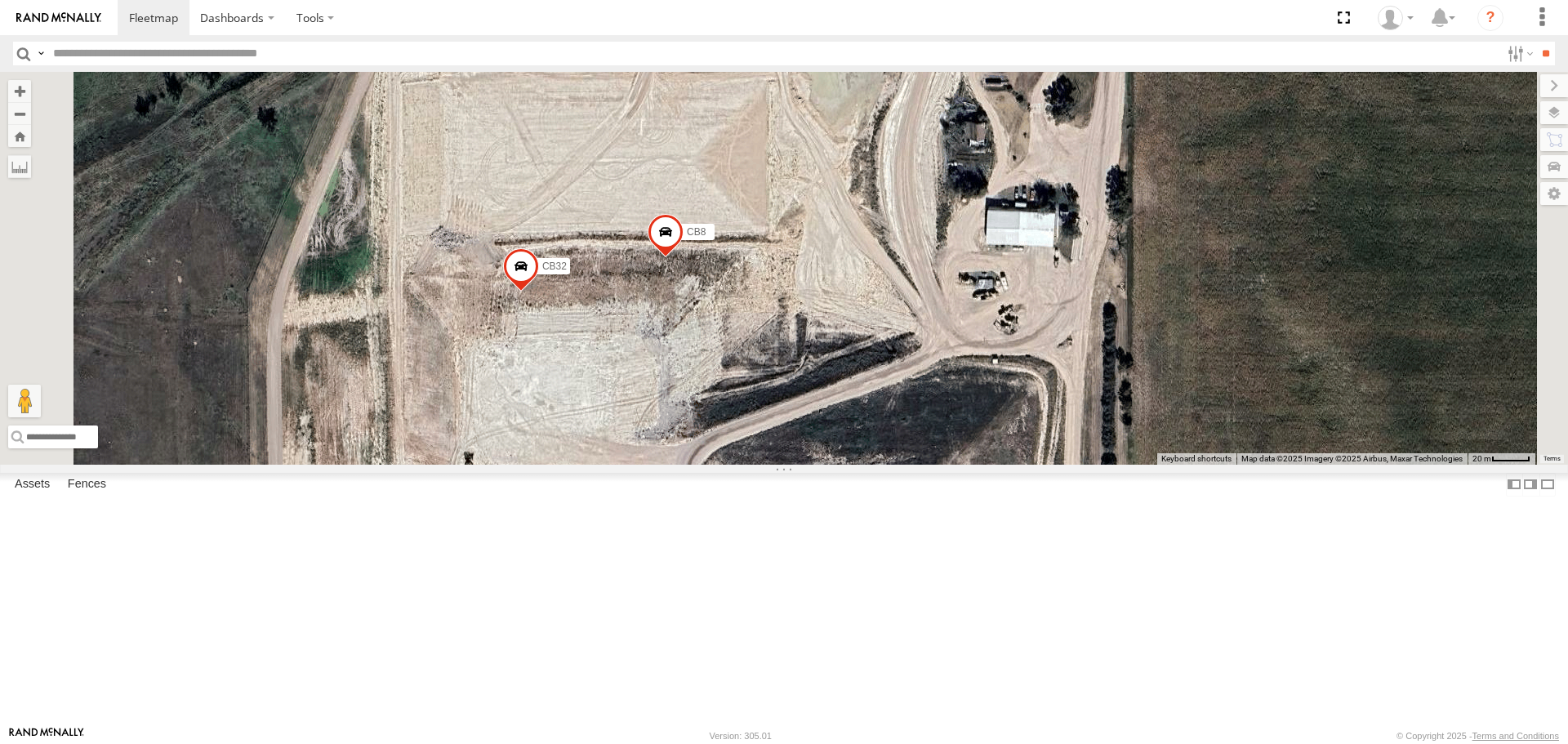
click at [539, 293] on span at bounding box center [521, 270] width 36 height 44
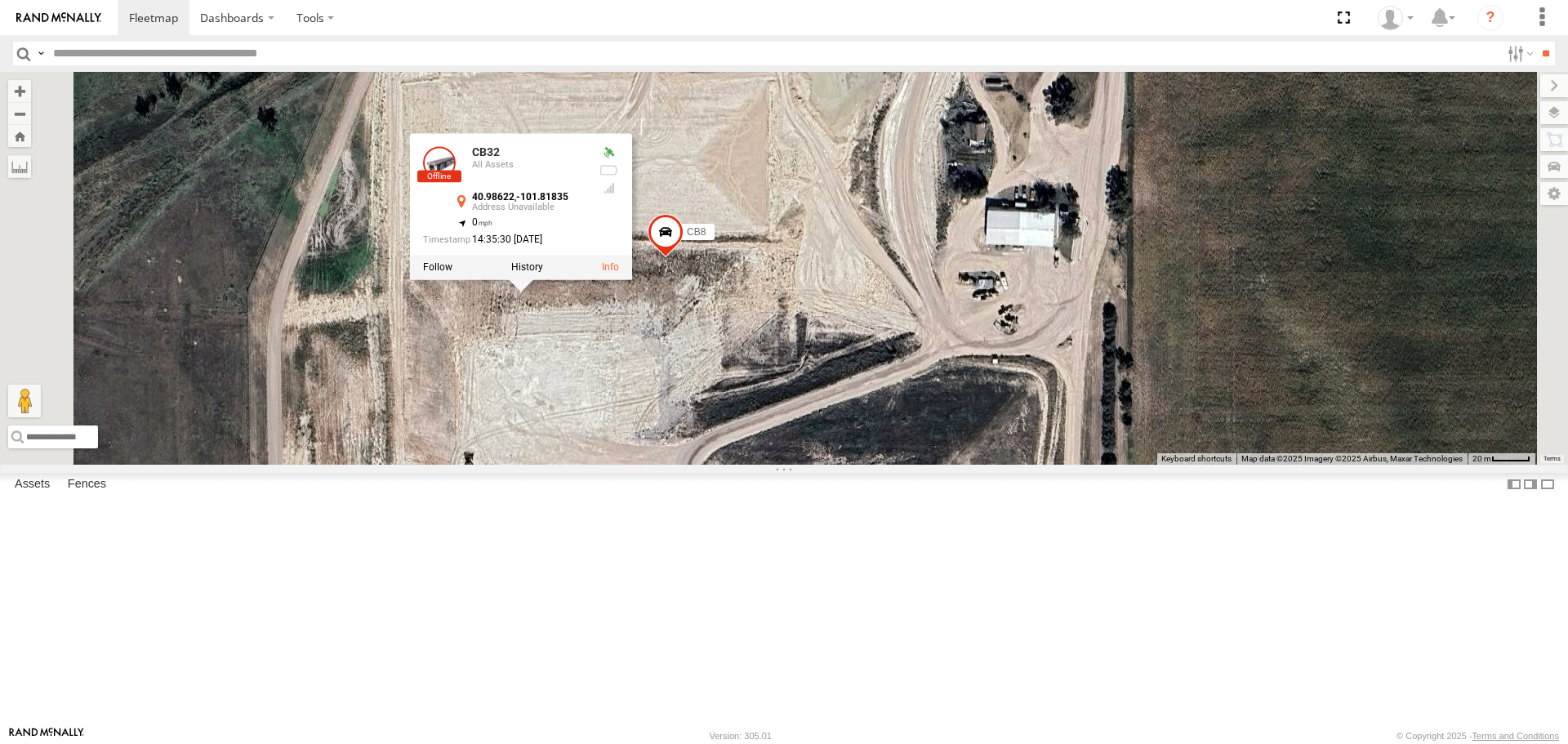
click at [677, 438] on div "NT 917 CB1847 CB6 CB1917 CB CB1 NT 0918 CB1 CB122 CBG11 CB 38 CB1841 CB111 NT 0…" at bounding box center [784, 268] width 1568 height 392
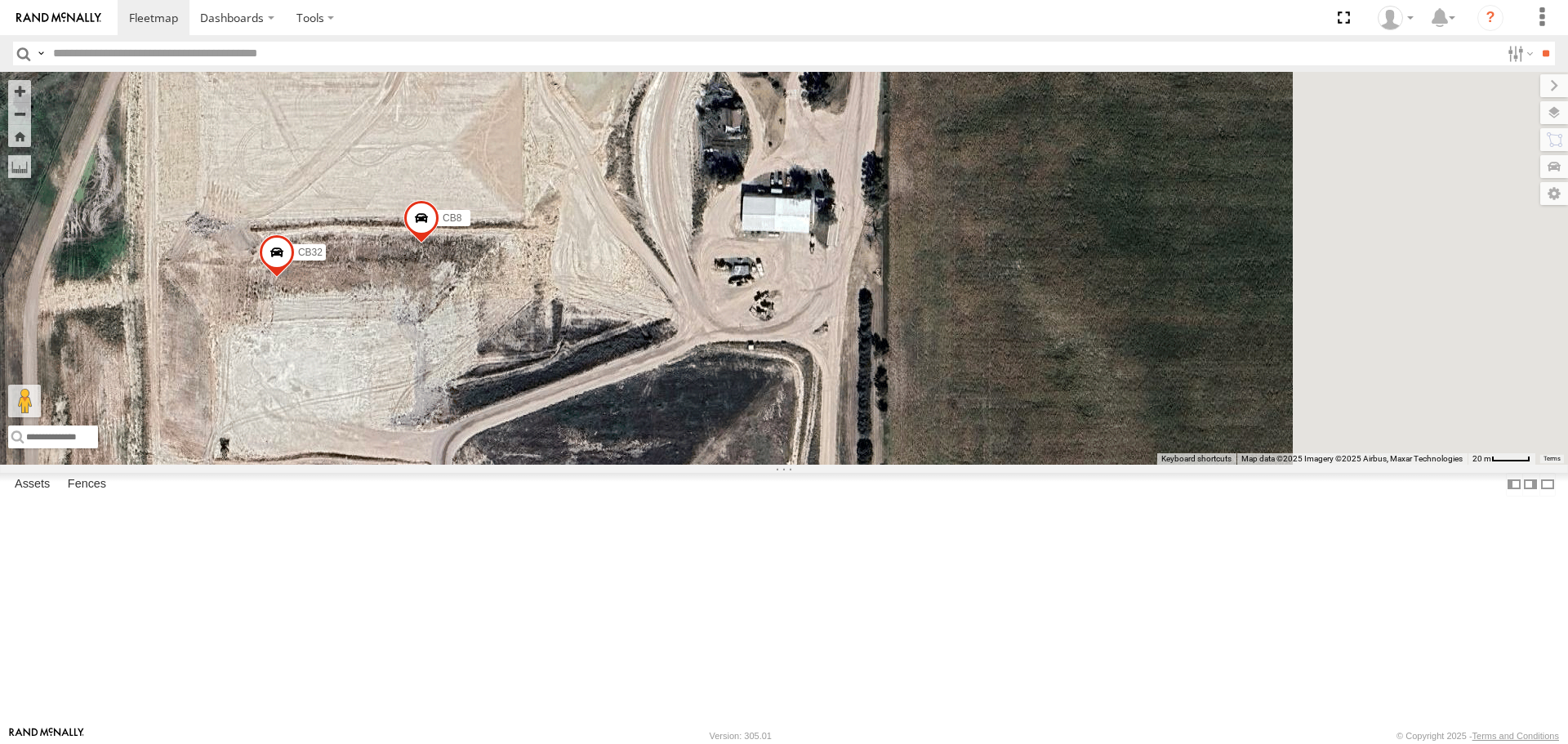
drag, startPoint x: 1151, startPoint y: 403, endPoint x: 893, endPoint y: 392, distance: 258.2
click at [894, 392] on div "NT 917 CB1847 CB6 CB1917 CB CB1 NT 0918 CB1 CB122 CBG11 CB 38 CB1841 CB111 NT 0…" at bounding box center [784, 268] width 1568 height 392
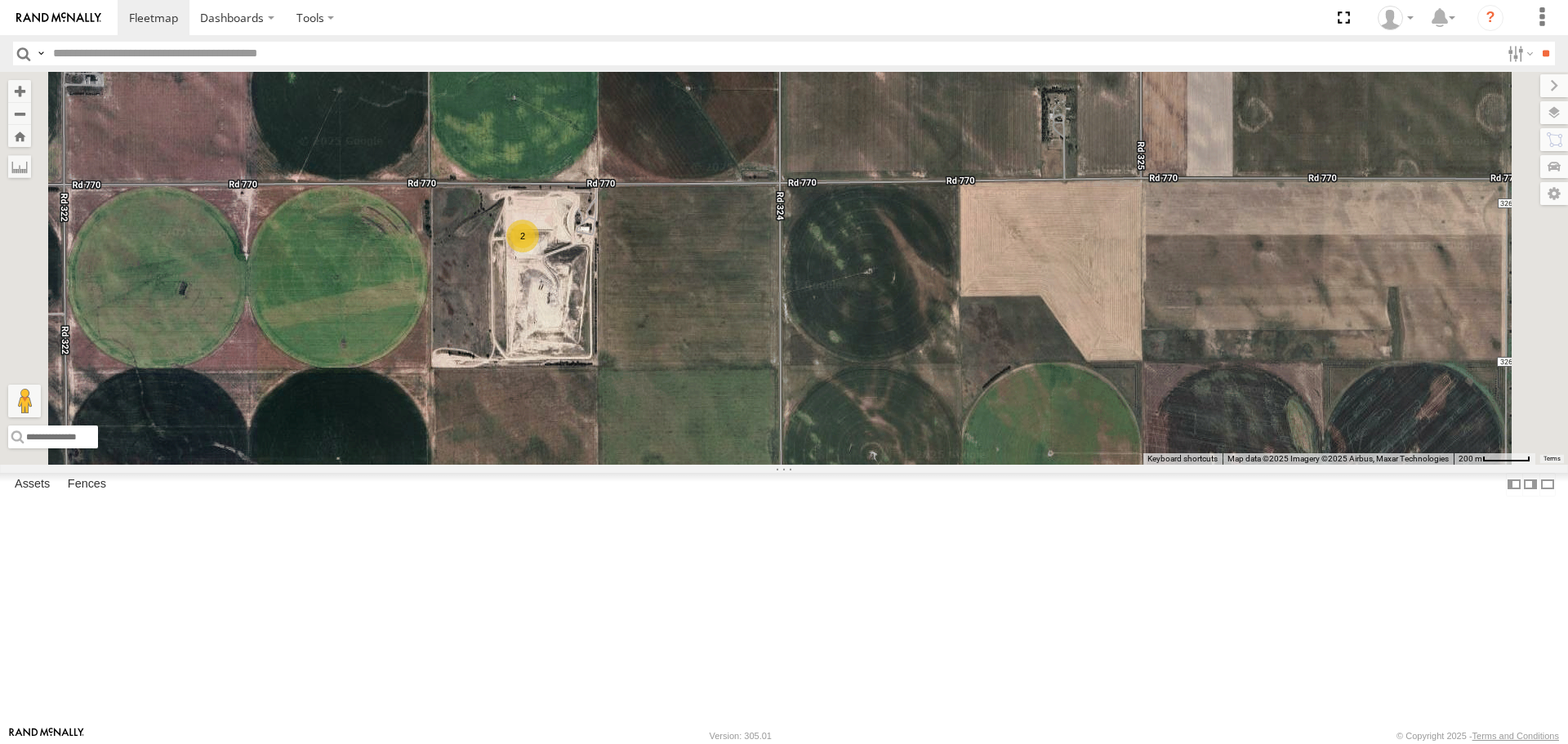
drag, startPoint x: 815, startPoint y: 540, endPoint x: 768, endPoint y: 394, distance: 153.4
click at [768, 394] on div "NT 917 CB1847 CB6 CB1917 CB CB1 NT 0918 CB1 CB122 CBG11 CB 38 CB1841 CB111 NT 0…" at bounding box center [784, 268] width 1568 height 392
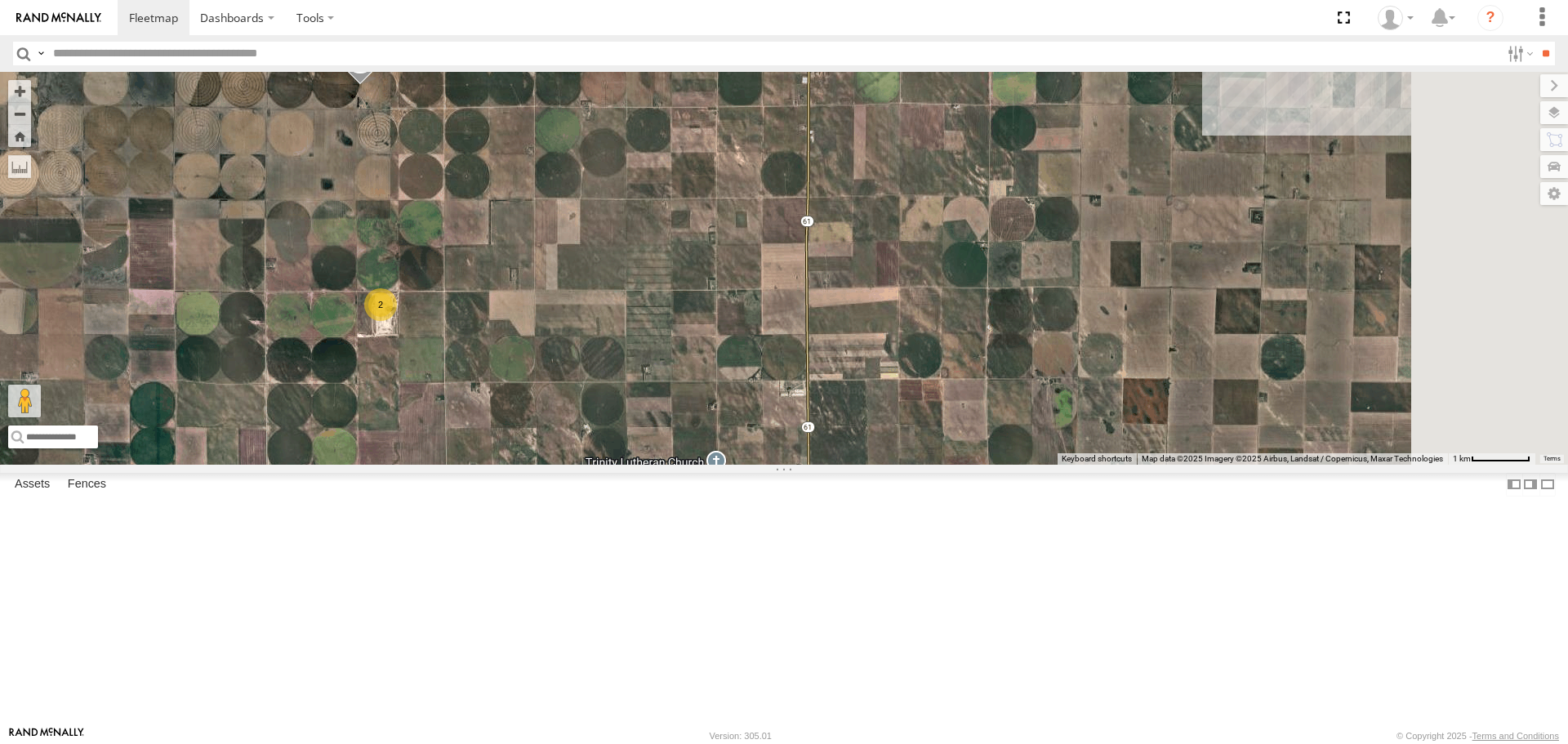
drag, startPoint x: 1113, startPoint y: 491, endPoint x: 843, endPoint y: 491, distance: 270.0
click at [843, 464] on div "NT 917 CB1847 CB6 CB1917 CB CB1 NT 0918 CB1 CB122 CBG11 CB 38 CB1841 CB111 NT 0…" at bounding box center [784, 268] width 1568 height 392
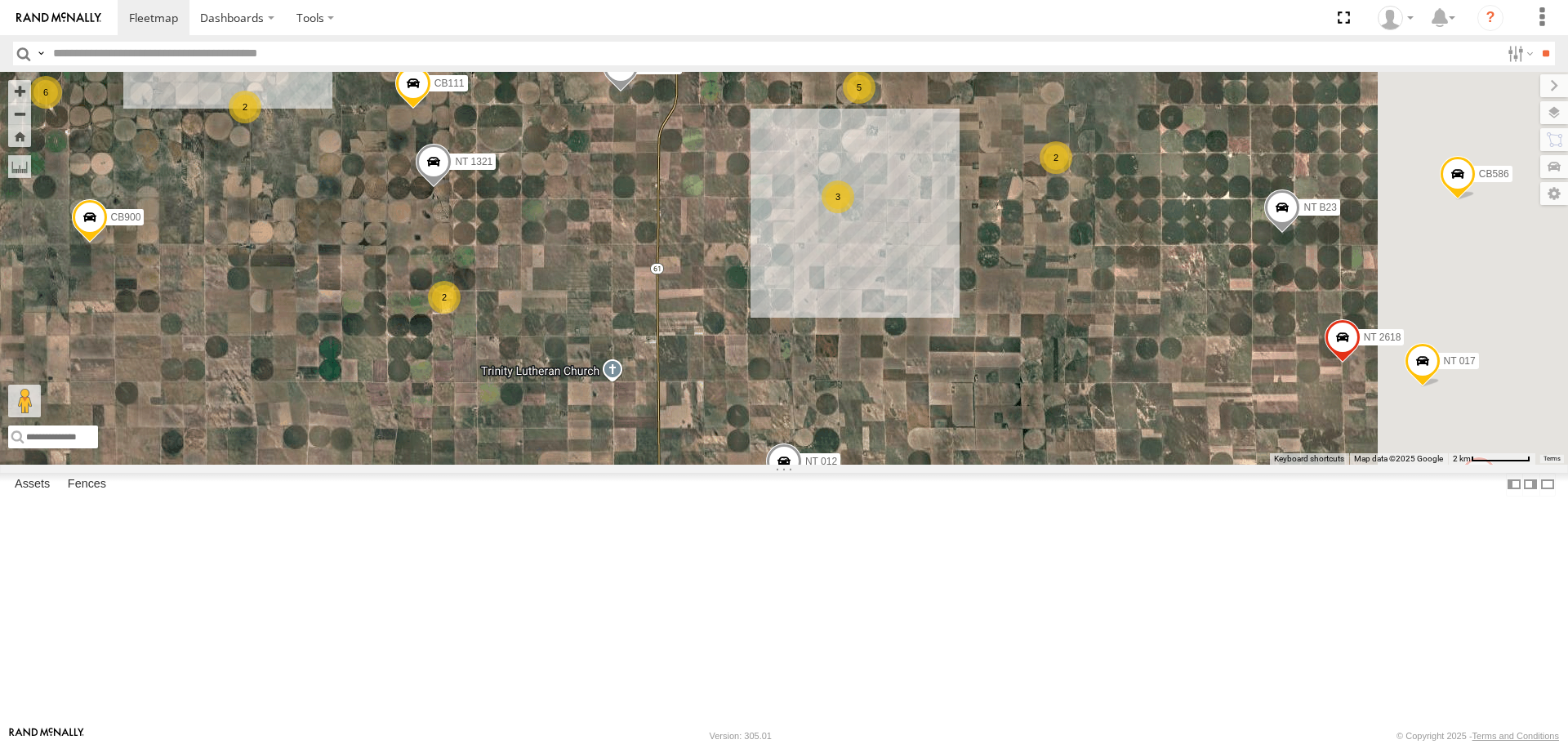
drag, startPoint x: 1128, startPoint y: 451, endPoint x: 981, endPoint y: 458, distance: 147.2
click at [981, 458] on div "NT 917 CB1847 CB6 CB1917 CB CB1 NT 0918 CB1 CB122 CBG11 CB 38 CB1841 CB111 NT 0…" at bounding box center [784, 268] width 1568 height 392
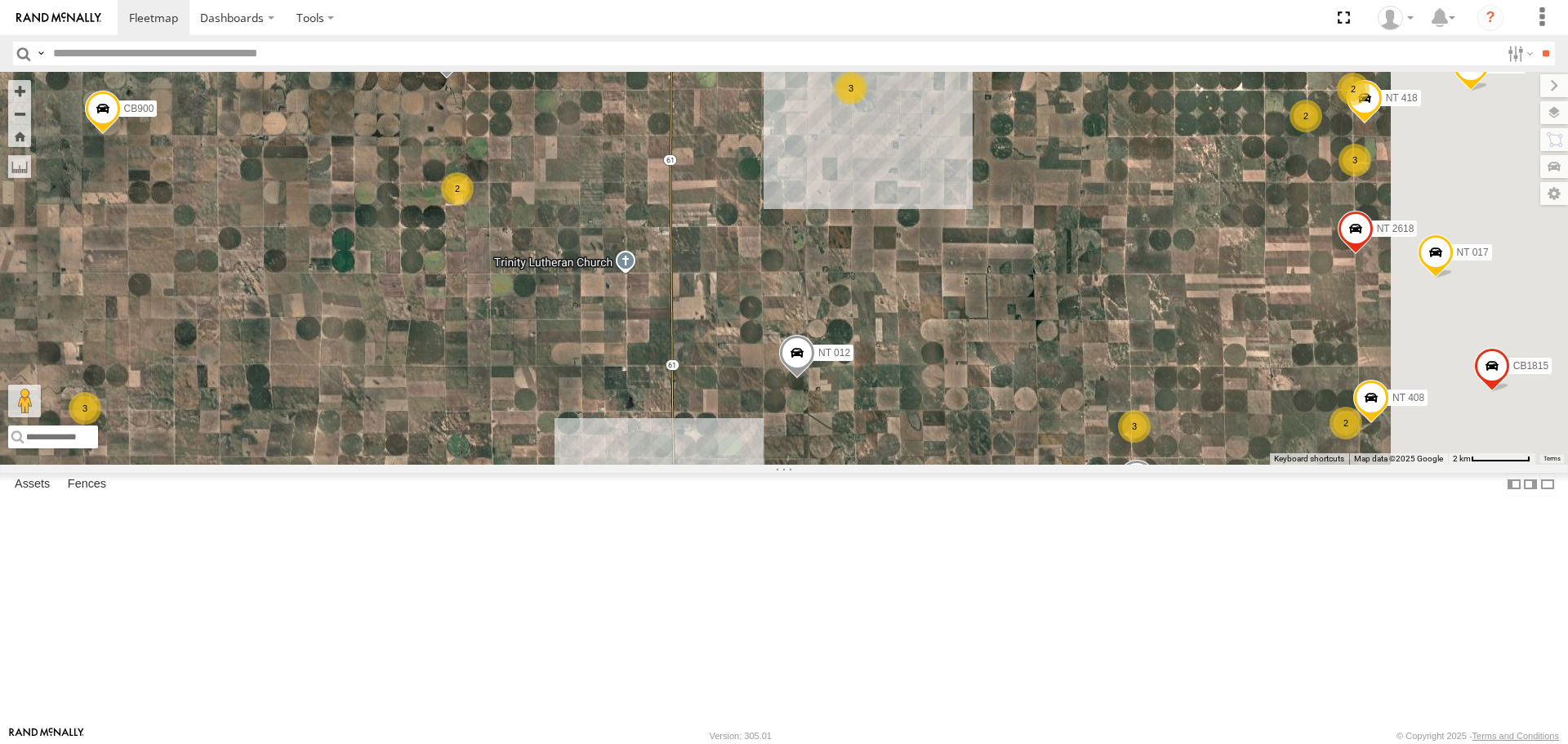
drag, startPoint x: 879, startPoint y: 574, endPoint x: 893, endPoint y: 464, distance: 110.9
click at [893, 464] on div "NT 917 CB1847 CB6 CB1917 CB CB1 NT 0918 CB1 CB122 CBG11 CB 38 CB1841 CB111 NT 0…" at bounding box center [784, 268] width 1568 height 392
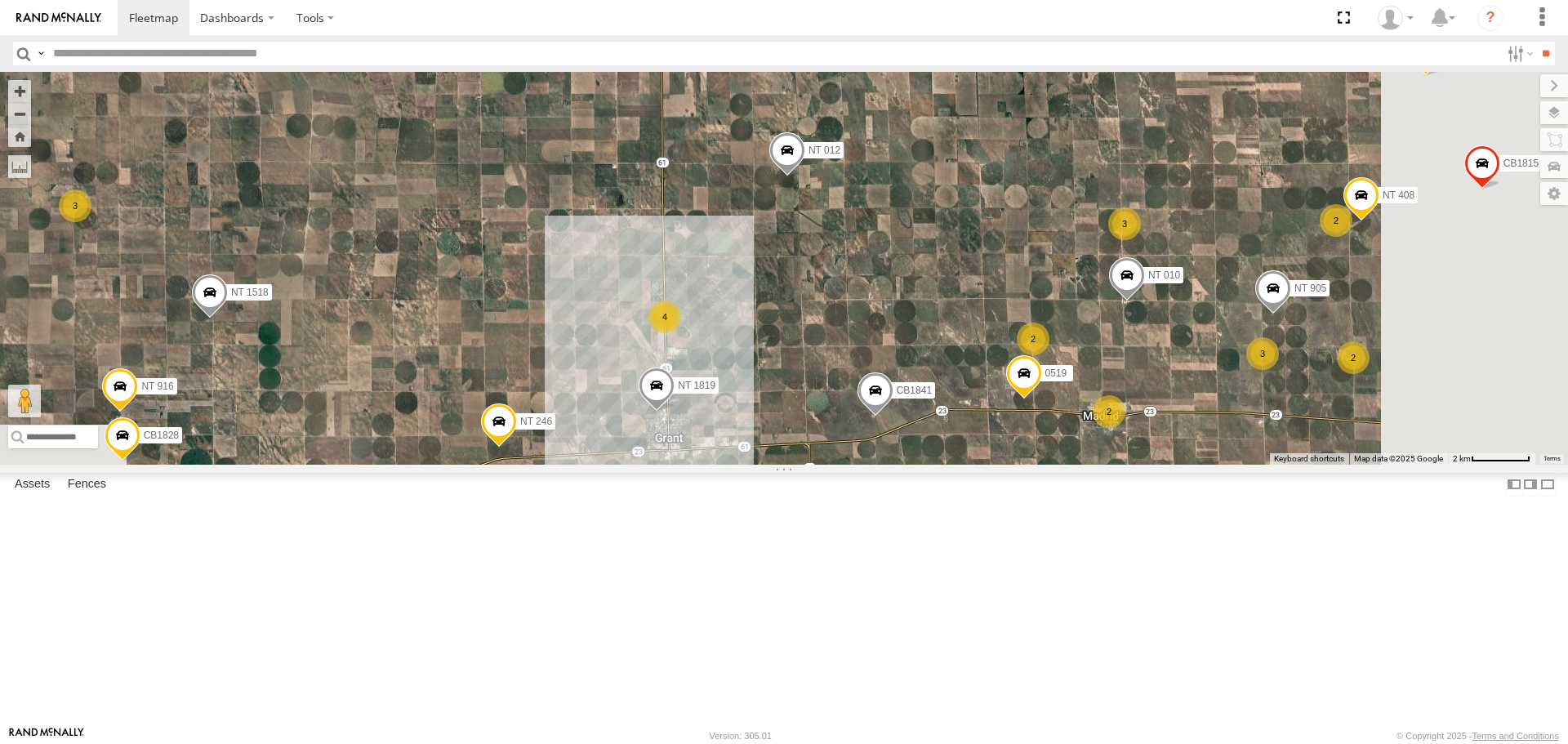
drag, startPoint x: 818, startPoint y: 546, endPoint x: 797, endPoint y: 361, distance: 186.2
click at [797, 361] on div "NT 917 CB1847 CB6 CB1917 CB CB1 NT 0918 CB1 CB122 CBG11 CB 38 CB1841 CB111 NT 0…" at bounding box center [784, 268] width 1568 height 392
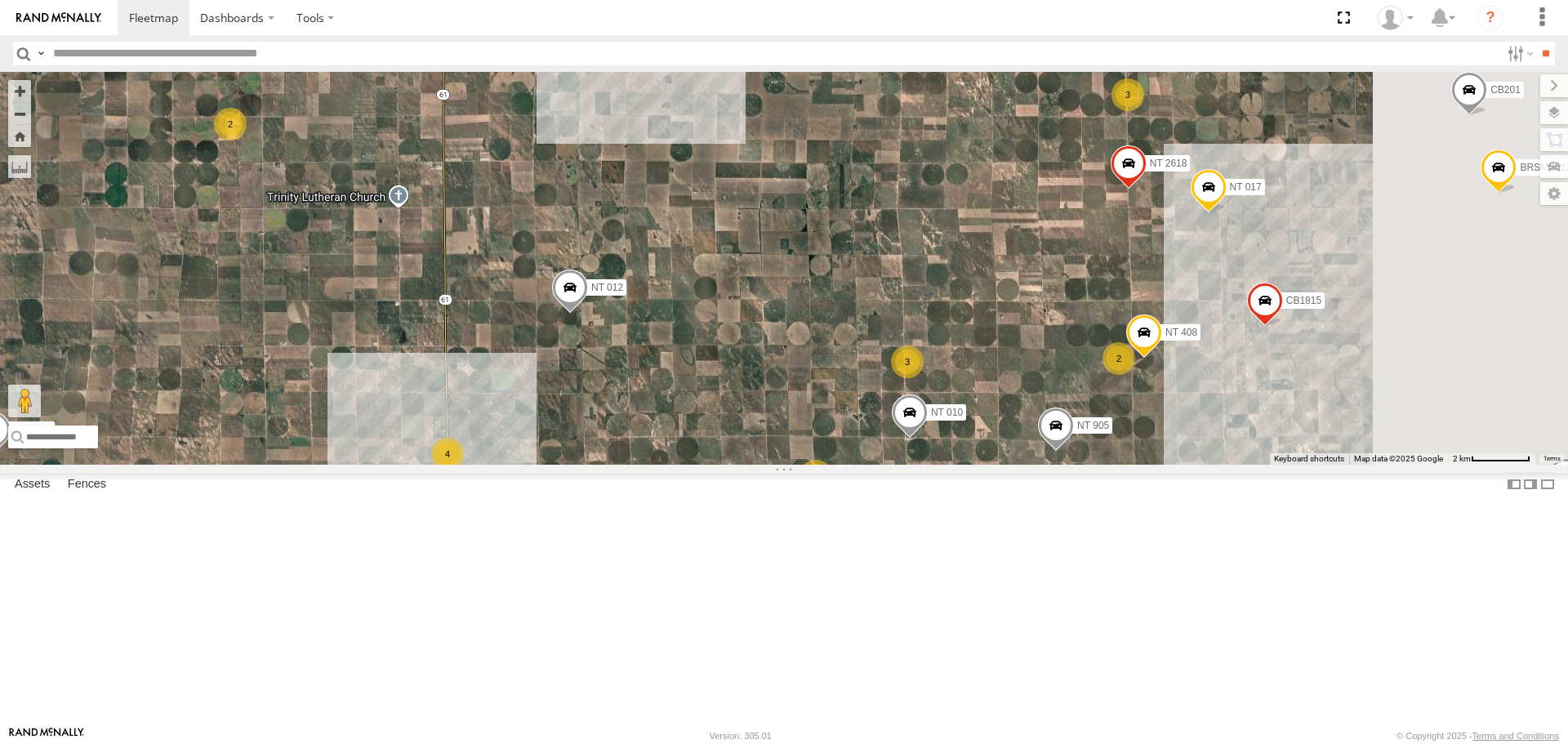
drag, startPoint x: 1044, startPoint y: 419, endPoint x: 821, endPoint y: 561, distance: 264.4
click at [819, 464] on div "NT 917 CB1847 CB6 CB1917 CB CB1 NT 0918 CB1 CB122 CBG11 CB 38 CB1841 CB111 NT 0…" at bounding box center [784, 268] width 1568 height 392
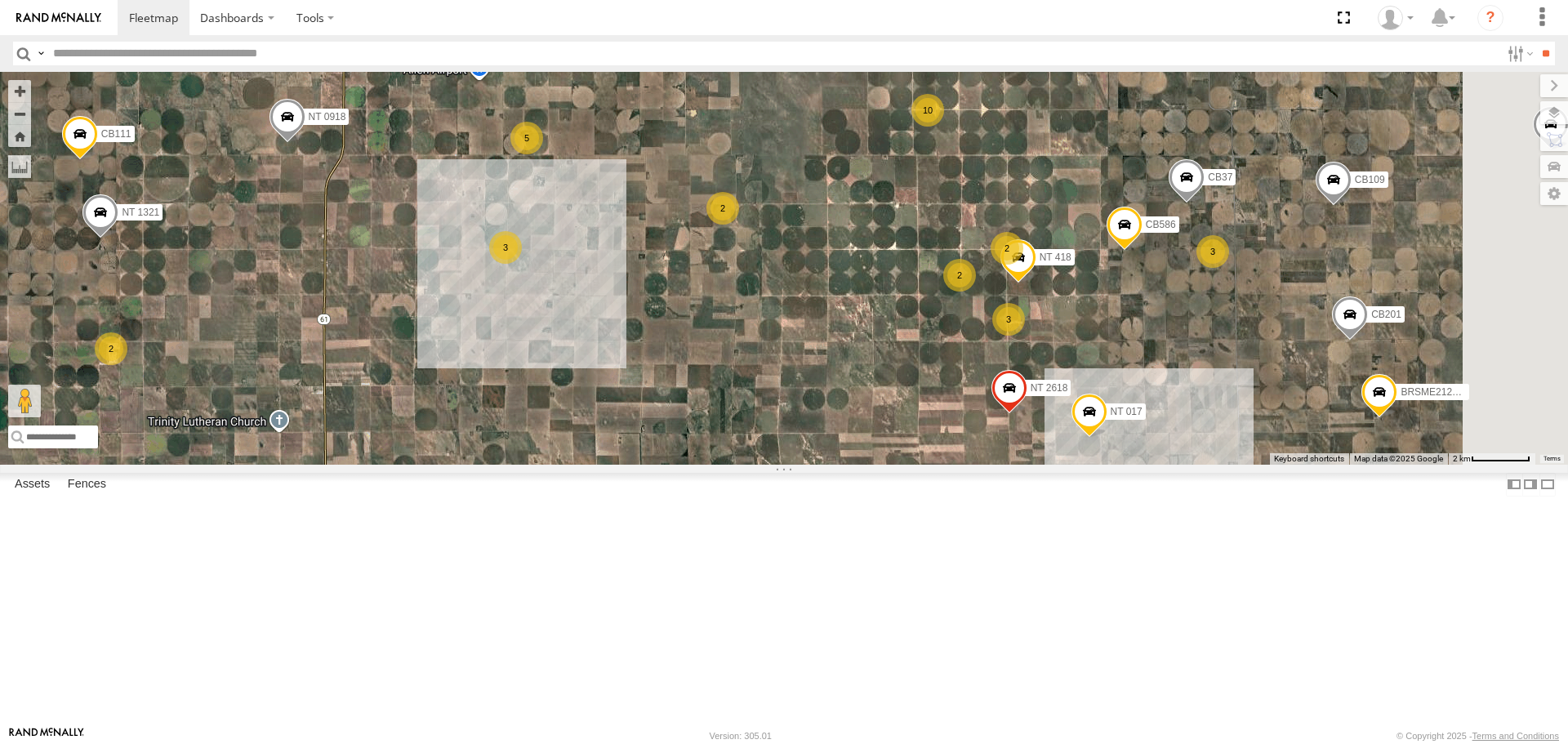
drag, startPoint x: 1084, startPoint y: 404, endPoint x: 986, endPoint y: 566, distance: 189.3
click at [986, 464] on div "NT 917 CB1847 CB6 CB1917 CB CB1 NT 0918 CB1 CB122 CBG11 CB 38 CB1841 CB111 NT 0…" at bounding box center [784, 268] width 1568 height 392
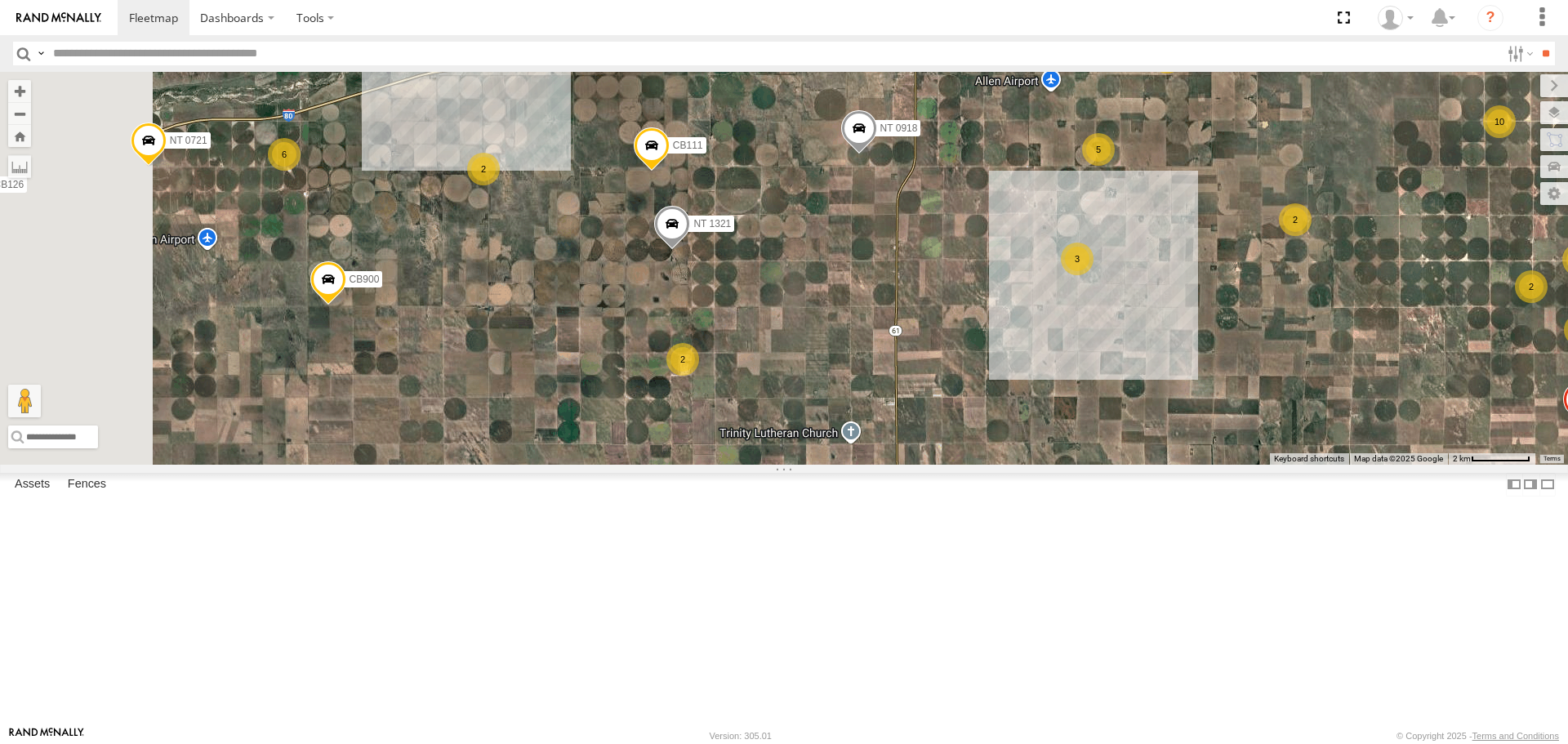
drag, startPoint x: 646, startPoint y: 434, endPoint x: 1215, endPoint y: 438, distance: 569.0
click at [1215, 438] on div "NT 917 CB1847 CB6 CB1917 CB CB1 NT 0918 CB1 CB122 CBG11 CB 38 CB1841 CB111 NT 0…" at bounding box center [784, 268] width 1568 height 392
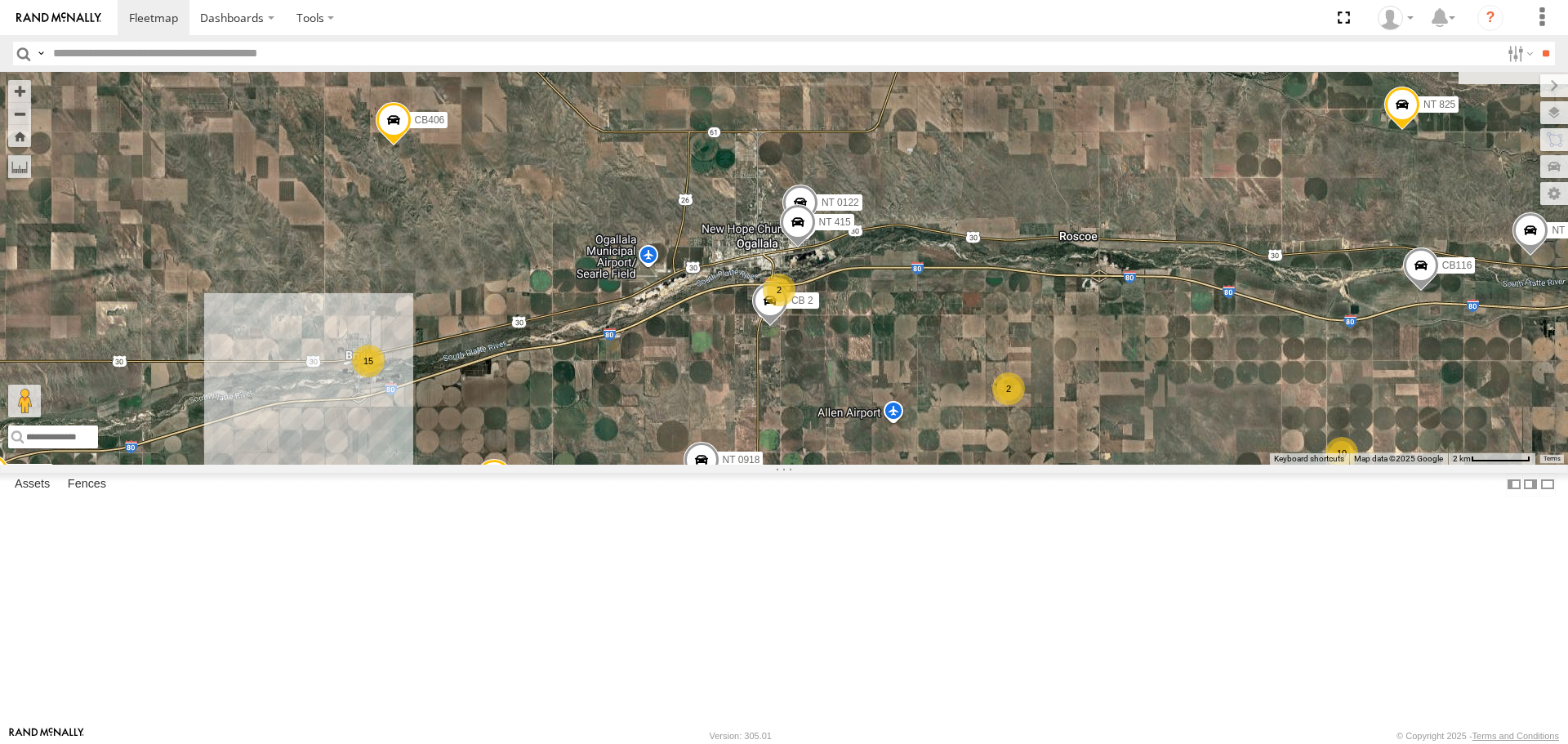
drag, startPoint x: 1056, startPoint y: 323, endPoint x: 768, endPoint y: 665, distance: 447.1
click at [768, 464] on div "NT 917 CB1847 CB6 CB1917 CB CB1 NT 0918 CB1 CB122 CBG11 CB 38 CB1841 CB111 NT 0…" at bounding box center [784, 268] width 1568 height 392
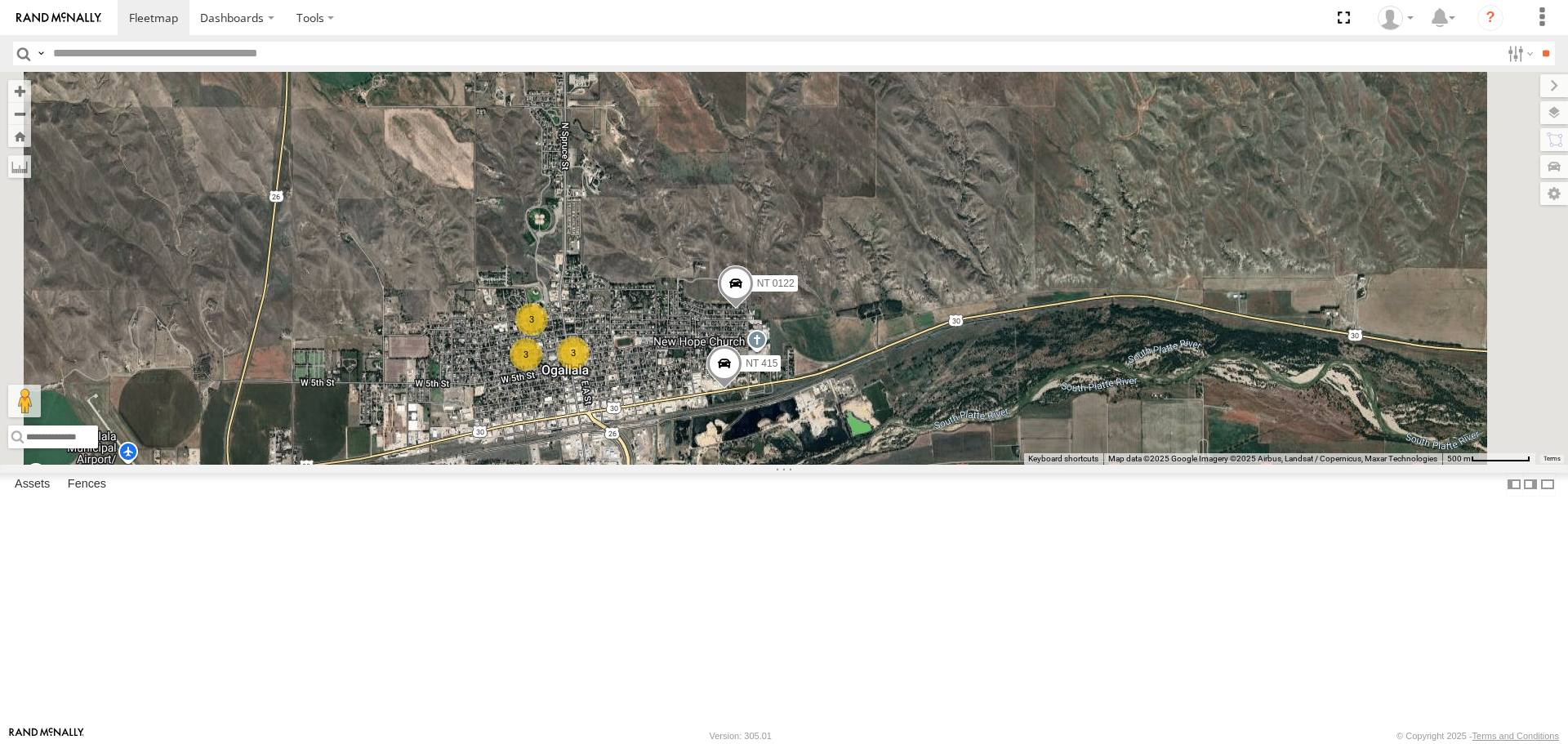
drag, startPoint x: 1016, startPoint y: 468, endPoint x: 891, endPoint y: 448, distance: 126.6
click at [900, 450] on div "NT 917 CB1847 CB6 CB1917 CB CB1 NT 0918 CB1 CB122 CBG11 CB 38 CB1841 CB111 NT 0…" at bounding box center [784, 268] width 1568 height 392
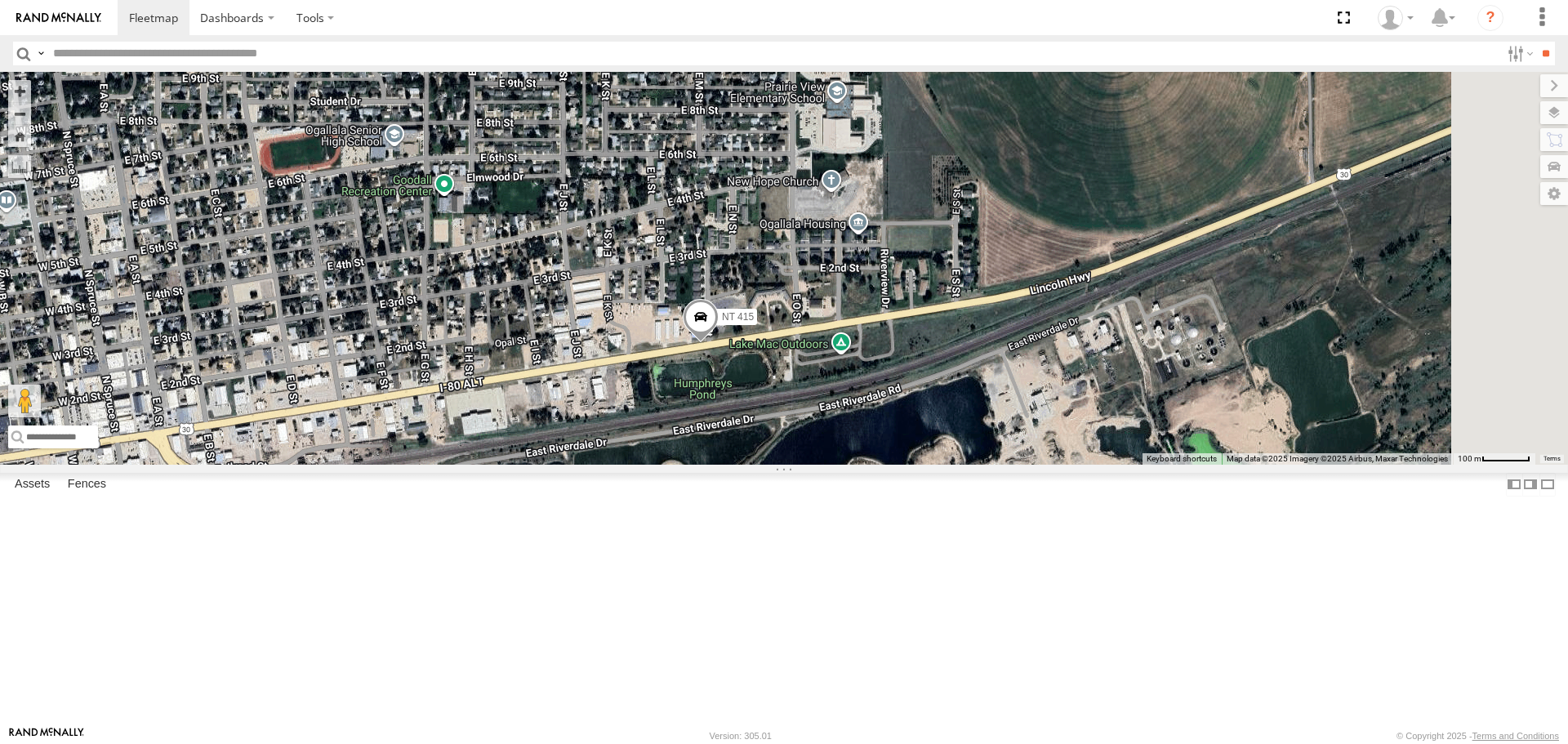
drag, startPoint x: 1000, startPoint y: 552, endPoint x: 986, endPoint y: 382, distance: 170.6
click at [986, 382] on div "NT 917 CB1847 CB6 CB1917 CB CB1 NT 0918 CB1 CB122 CBG11 CB 38 CB1841 CB111 NT 0…" at bounding box center [784, 268] width 1568 height 392
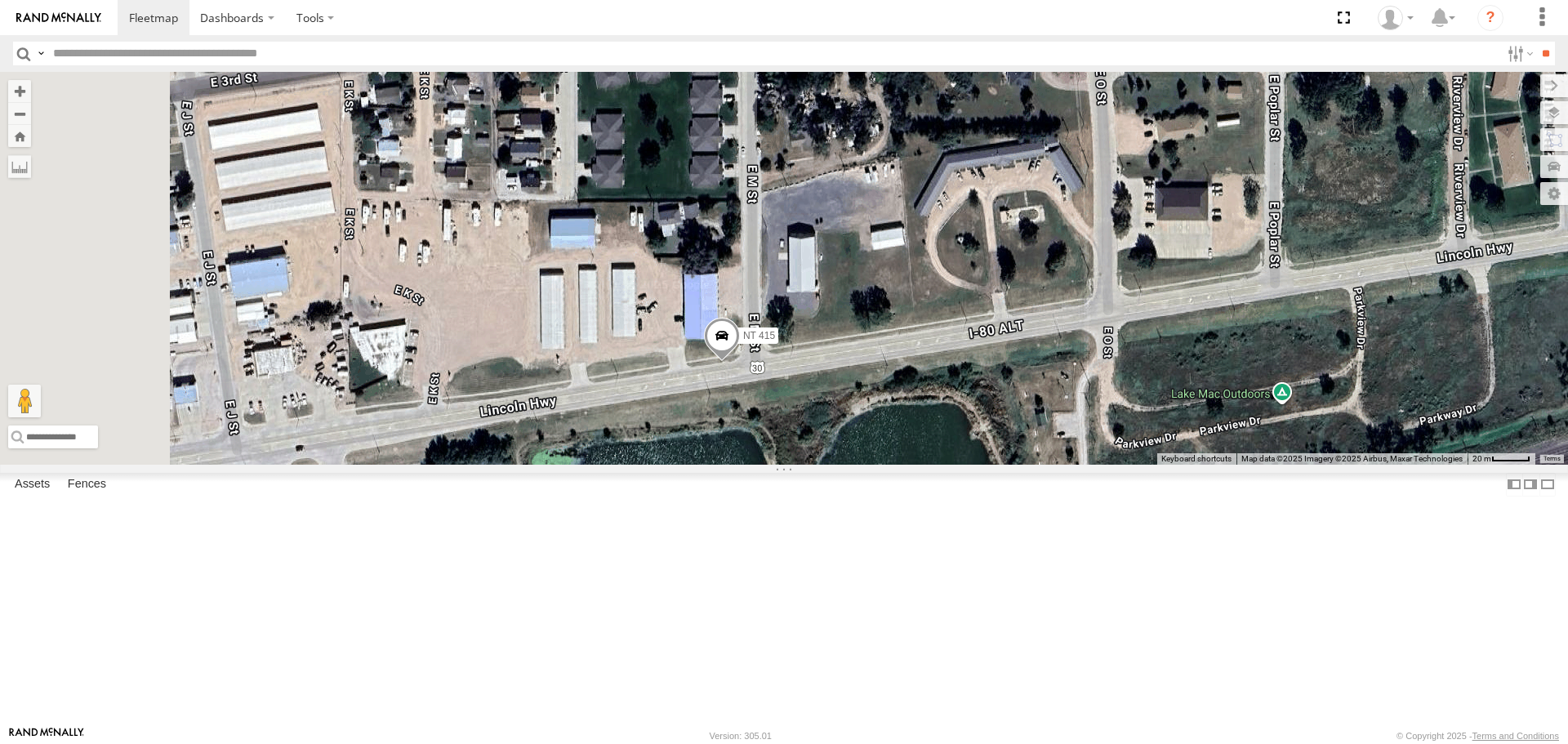
drag, startPoint x: 893, startPoint y: 491, endPoint x: 979, endPoint y: 442, distance: 99.0
click at [979, 442] on div "NT 917 CB1847 CB6 CB1917 CB CB1 NT 0918 CB1 CB122 CBG11 CB 38 CB1841 CB111 NT 0…" at bounding box center [784, 268] width 1568 height 392
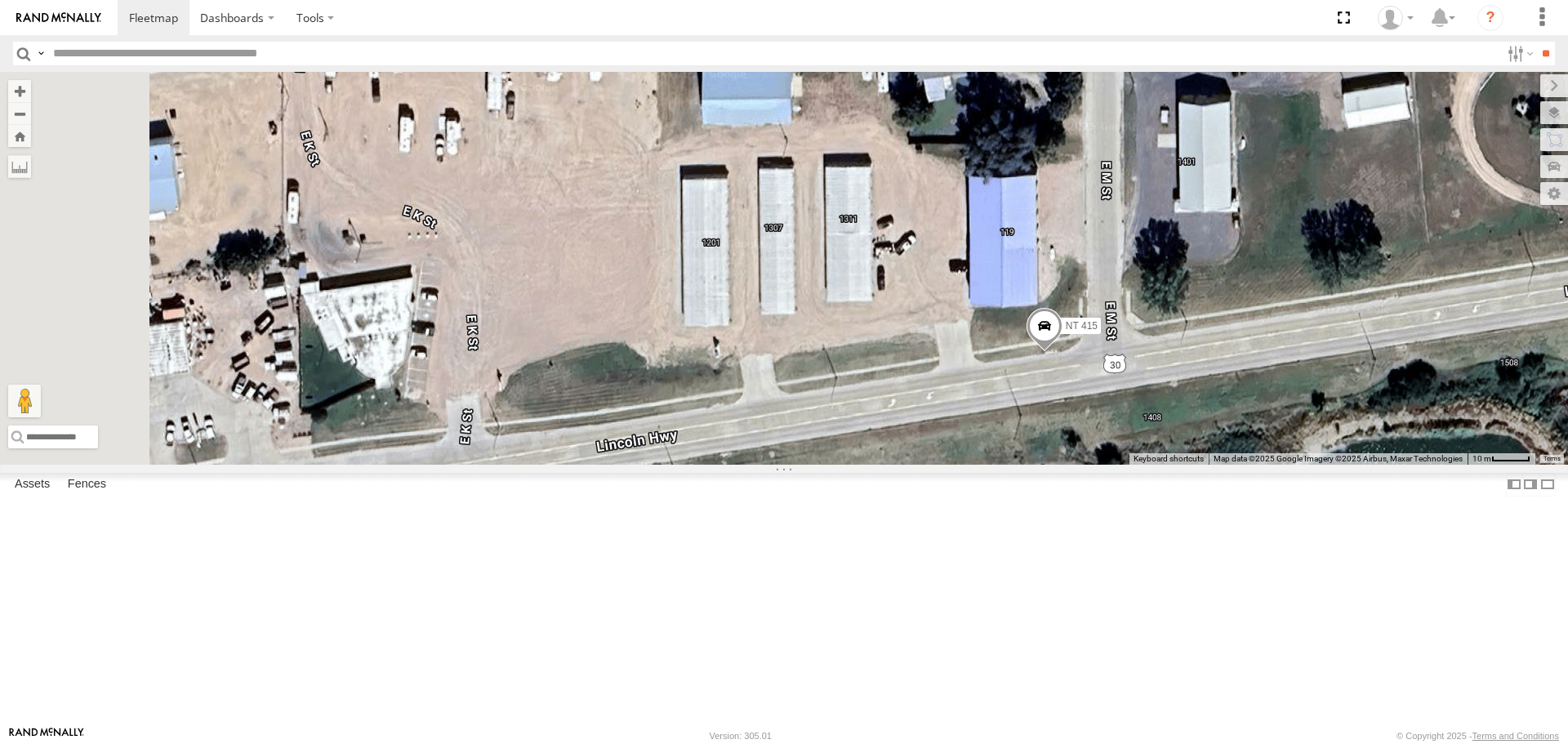
drag, startPoint x: 820, startPoint y: 496, endPoint x: 1158, endPoint y: 501, distance: 338.0
click at [1158, 464] on div "NT 917 CB1847 CB6 CB1917 CB CB1 NT 0918 CB1 CB122 CBG11 CB 38 CB1841 CB111 NT 0…" at bounding box center [784, 268] width 1568 height 392
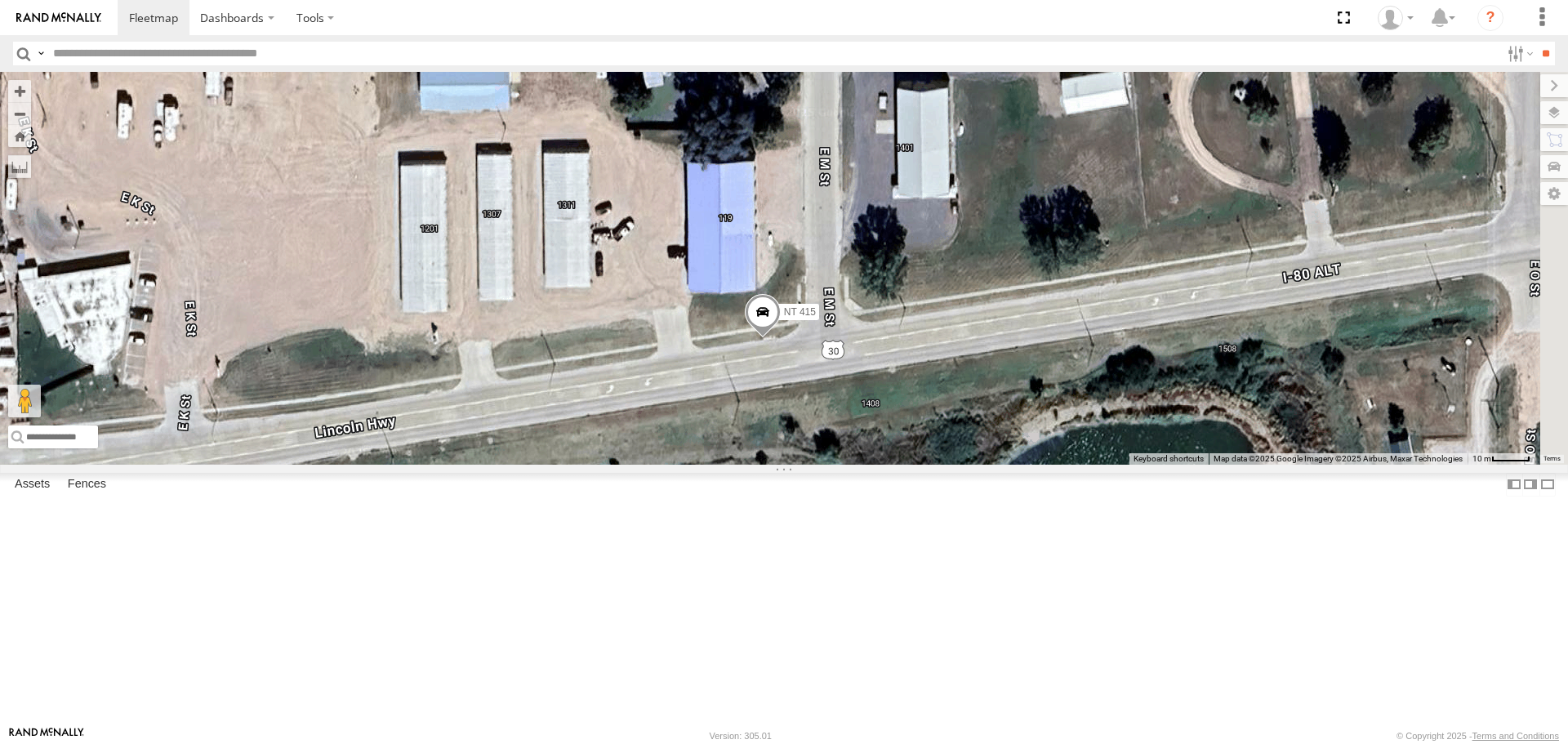
drag, startPoint x: 973, startPoint y: 491, endPoint x: 730, endPoint y: 477, distance: 243.4
click at [730, 464] on div "NT 917 CB1847 CB6 CB1917 CB CB1 NT 0918 CB1 CB122 CBG11 CB 38 CB1841 CB111 NT 0…" at bounding box center [784, 268] width 1568 height 392
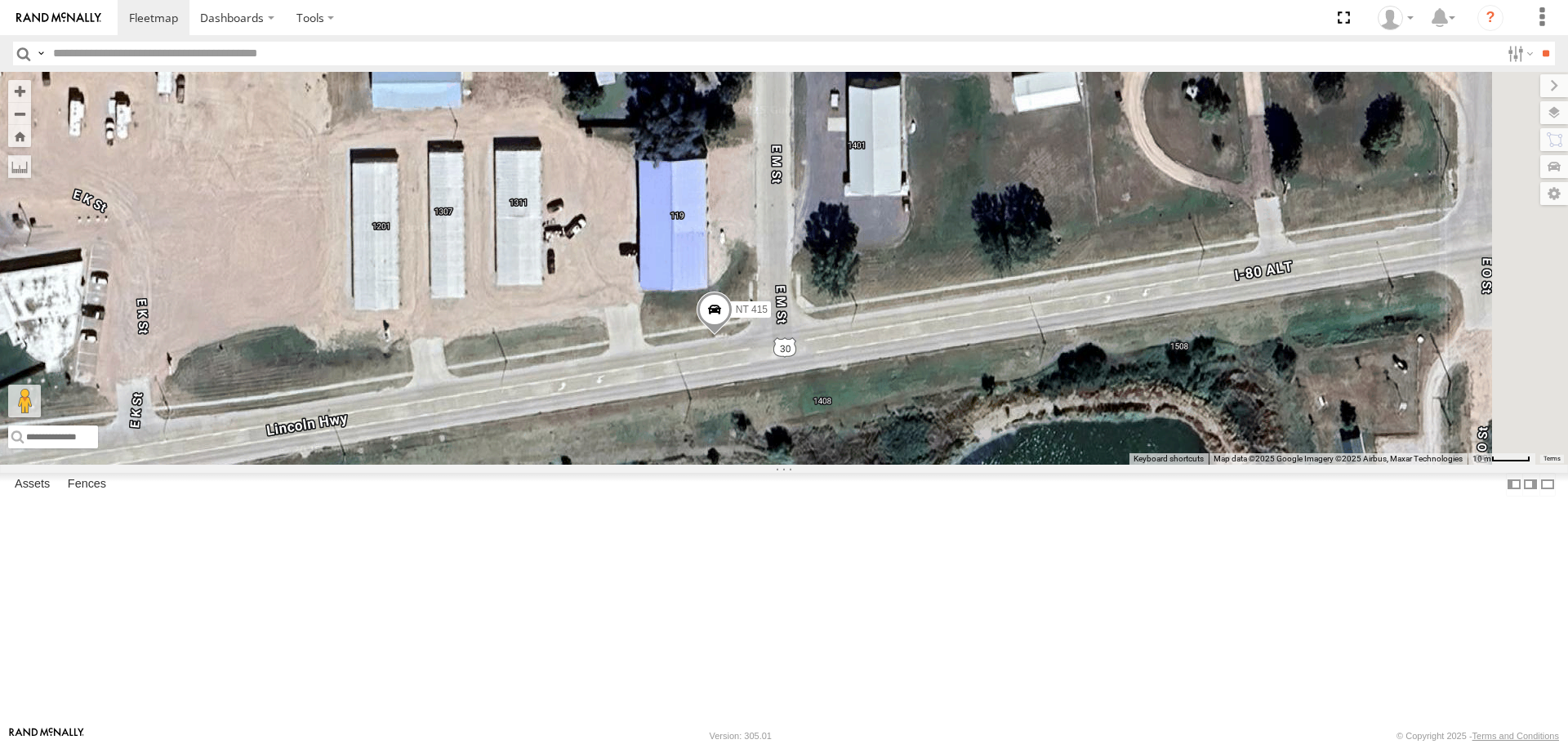
click at [732, 336] on span at bounding box center [714, 313] width 36 height 44
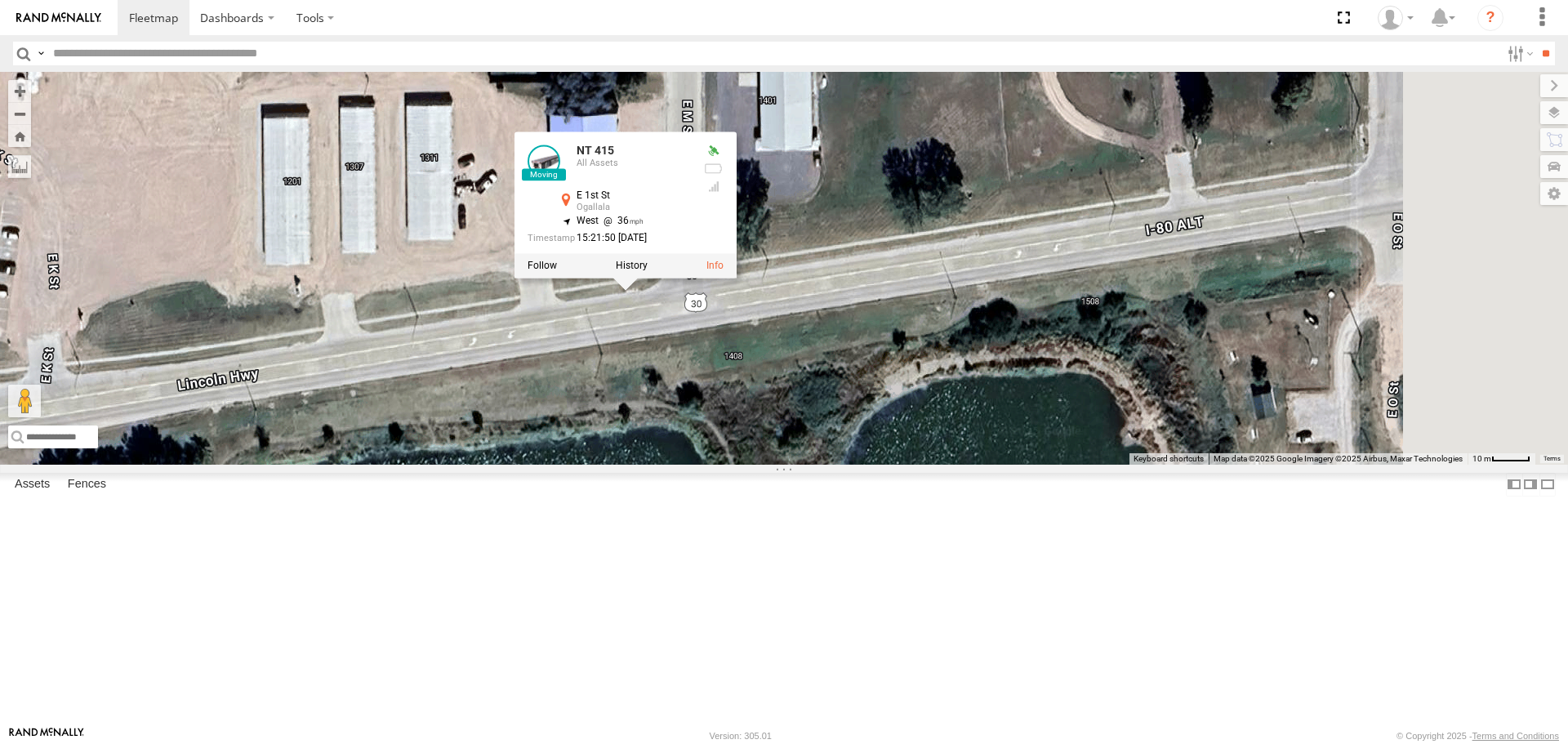
drag, startPoint x: 1026, startPoint y: 436, endPoint x: 760, endPoint y: 434, distance: 266.0
click at [760, 434] on div "NT 917 CB1847 CB6 CB1917 CB CB1 NT 0918 CB1 CB122 CBG11 CB 38 CB1841 CB111 NT 0…" at bounding box center [784, 268] width 1568 height 392
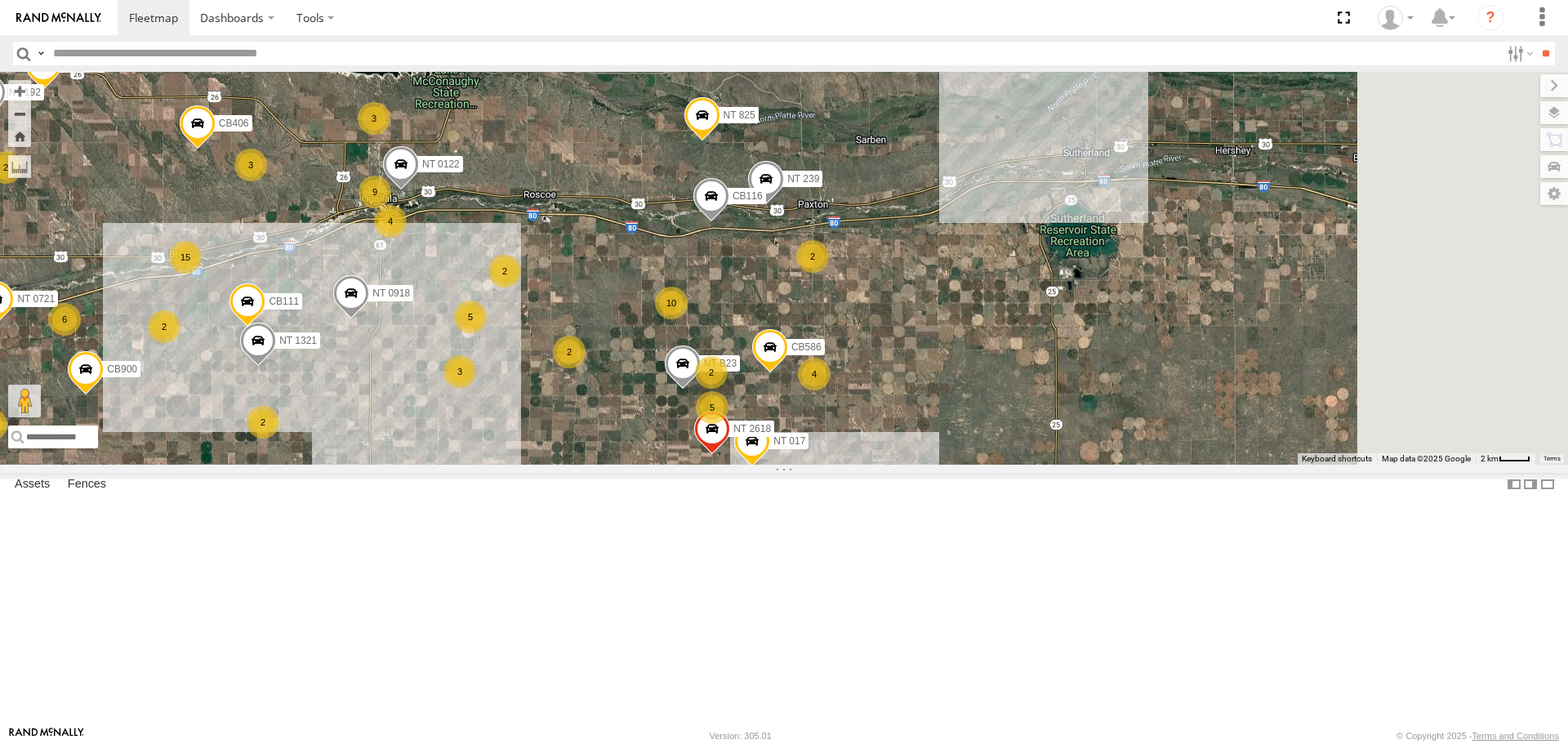
drag, startPoint x: 1133, startPoint y: 368, endPoint x: 562, endPoint y: 528, distance: 593.0
click at [562, 464] on div "NT 917 CB1847 CB6 CB1917 CB CB1 NT 0918 CB1 CB122 CBG11 CB 38 CB1841 22 15 2 8 …" at bounding box center [784, 268] width 1568 height 392
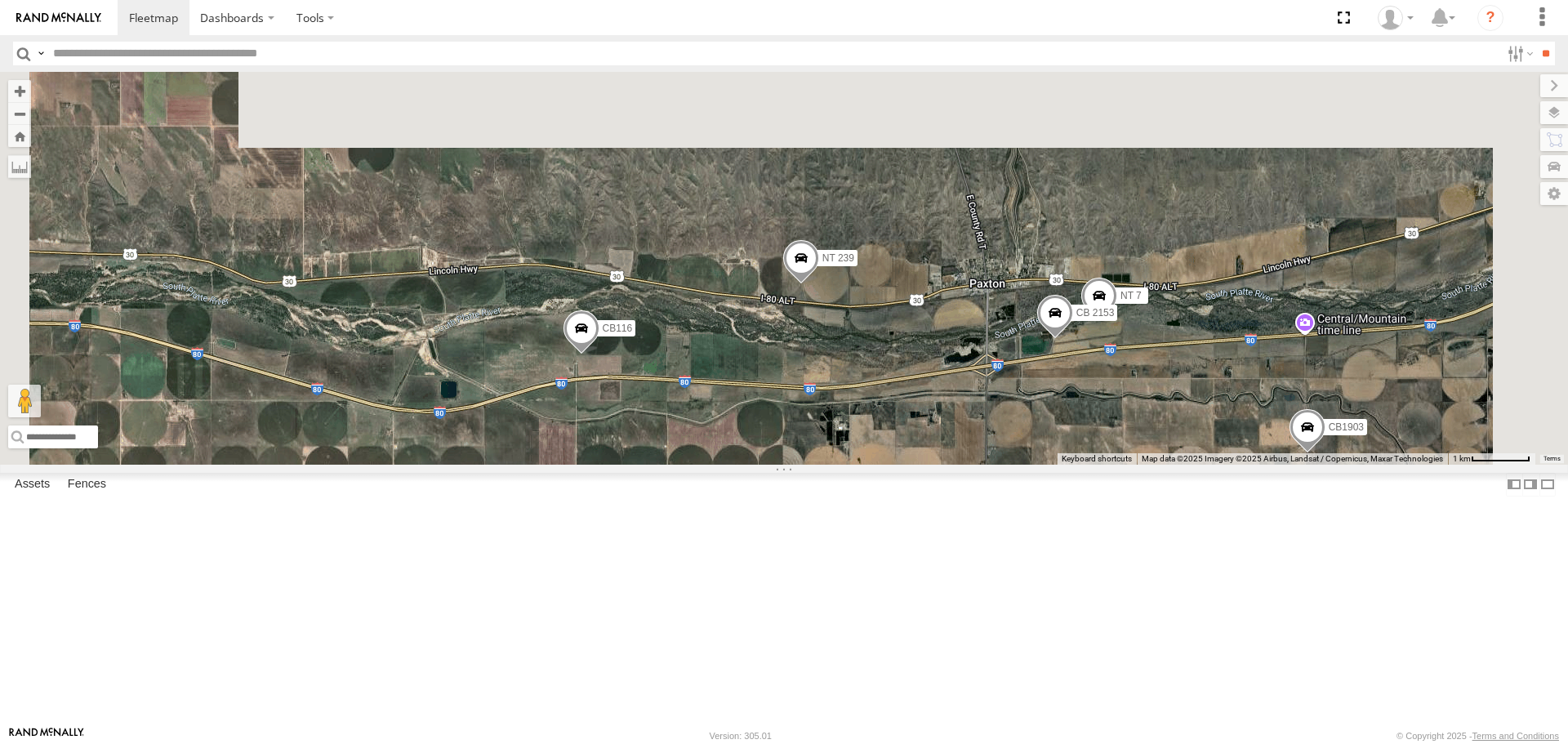
drag, startPoint x: 836, startPoint y: 193, endPoint x: 776, endPoint y: 635, distance: 446.1
click at [776, 464] on div "NT 917 CB1847 CB6 CB1917 CB CB1 NT 0918 CB1 CB122 CBG11 CB 38 CB1841 CB111 NT 0…" at bounding box center [784, 268] width 1568 height 392
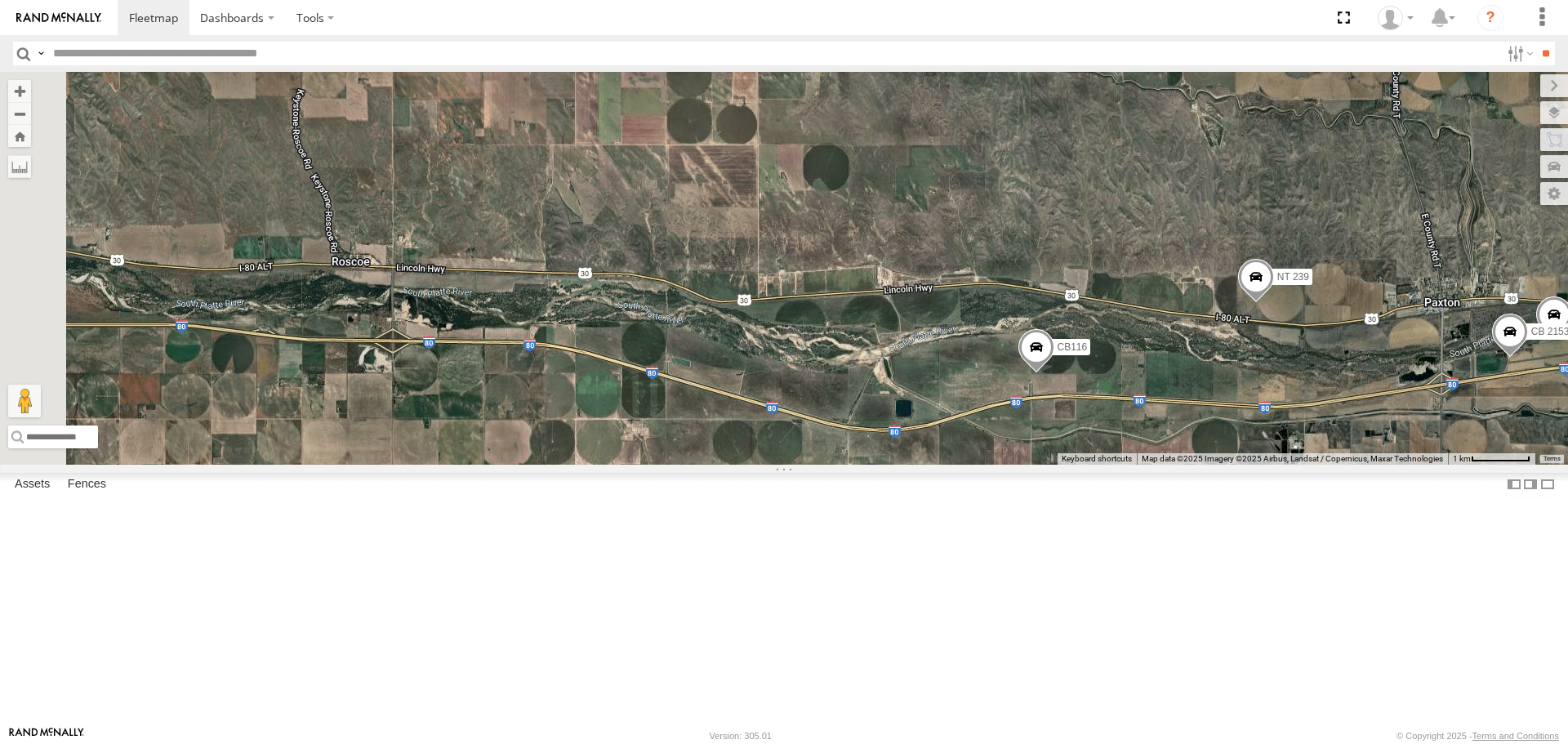
drag, startPoint x: 1073, startPoint y: 583, endPoint x: 1293, endPoint y: 528, distance: 226.8
click at [1567, 464] on div "To navigate the map with touch gestures double-tap and hold your finger on the …" at bounding box center [784, 268] width 1568 height 392
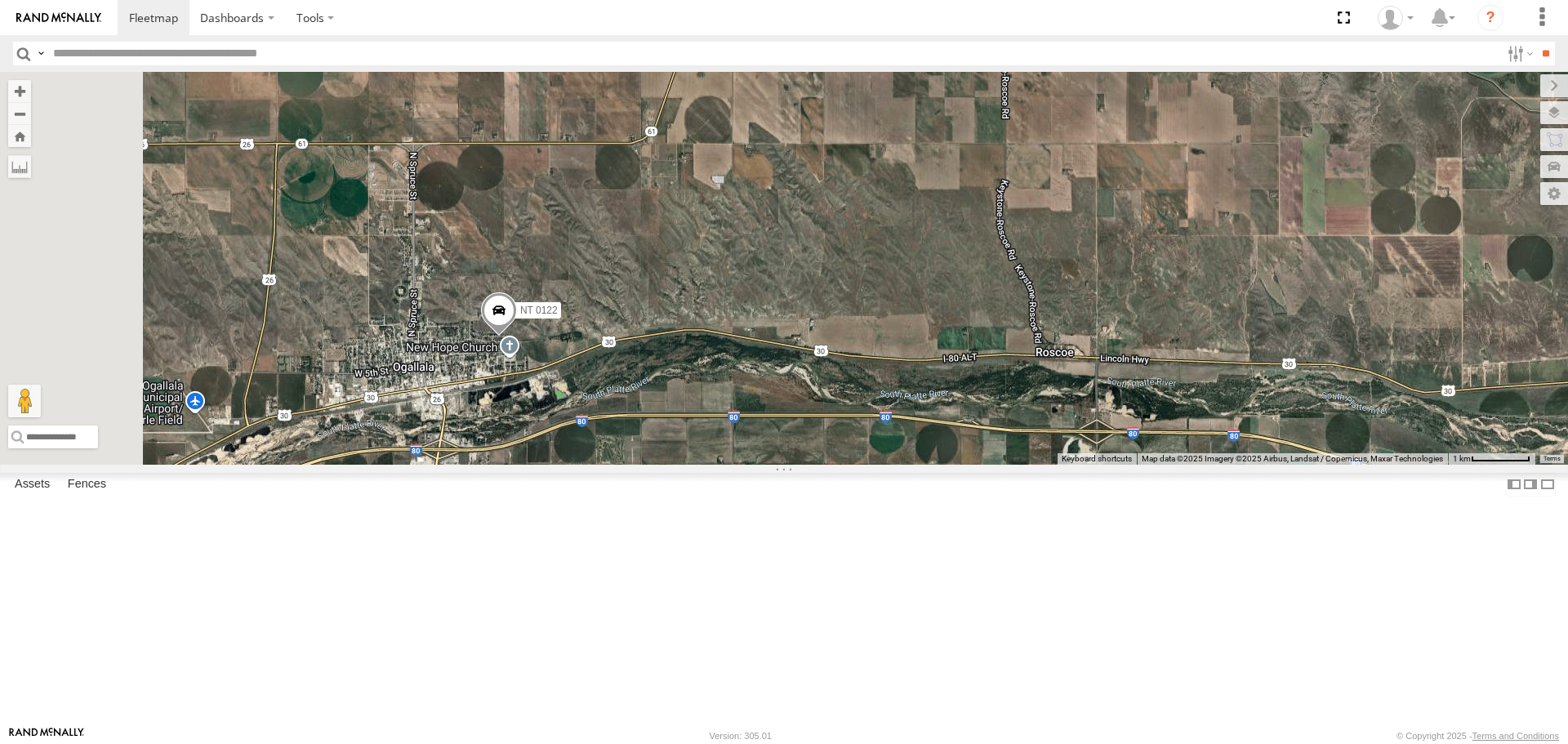
drag, startPoint x: 709, startPoint y: 512, endPoint x: 1494, endPoint y: 602, distance: 790.1
click at [1493, 464] on div "To navigate the map with touch gestures double-tap and hold your finger on the …" at bounding box center [784, 268] width 1568 height 392
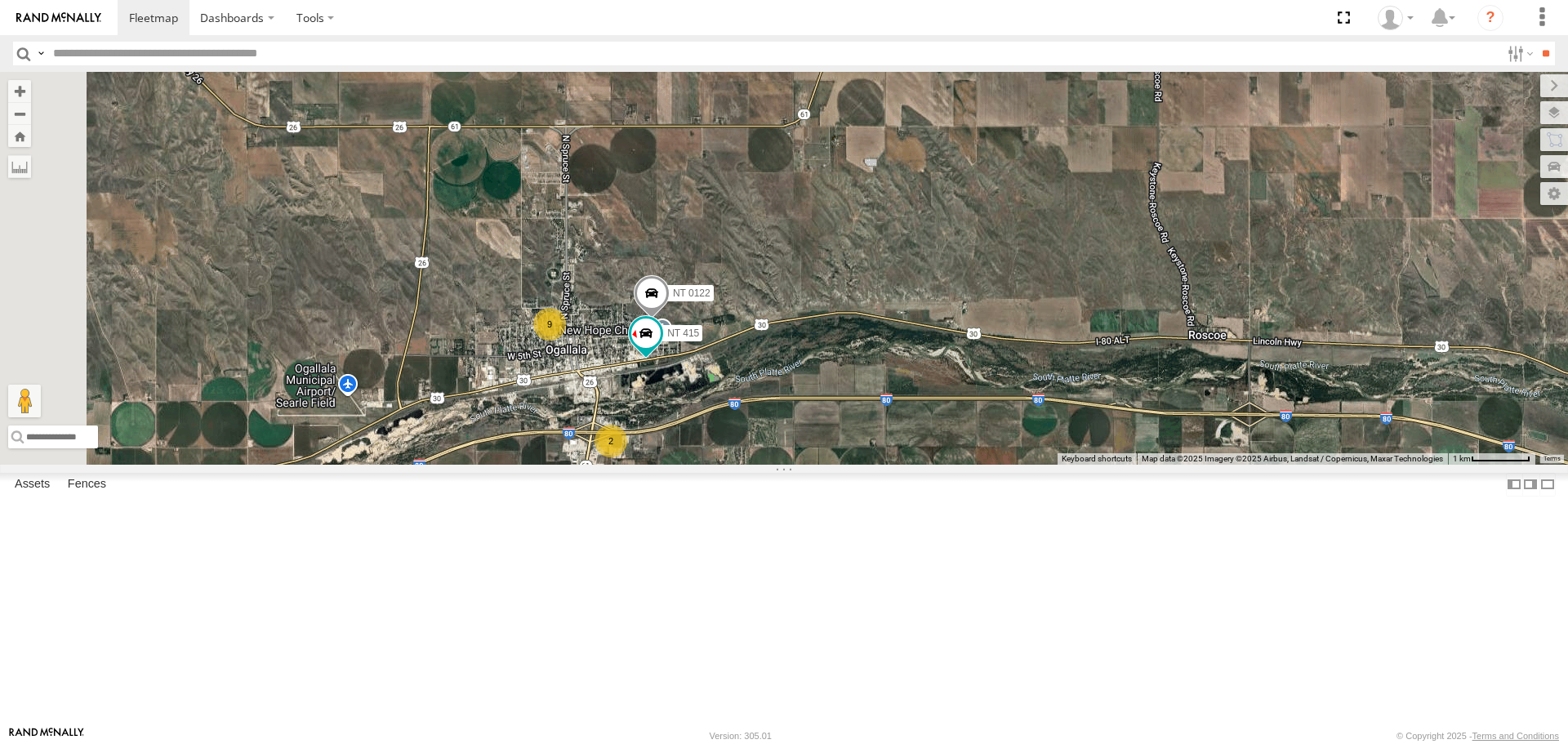
drag, startPoint x: 846, startPoint y: 570, endPoint x: 917, endPoint y: 570, distance: 71.0
click at [917, 464] on div "NT 917 CB1847 CB6 CB1917 CB CB1 NT 0918 CB1 CB122 CBG11 CB 38 CB1841 CB111 NT 0…" at bounding box center [784, 268] width 1568 height 392
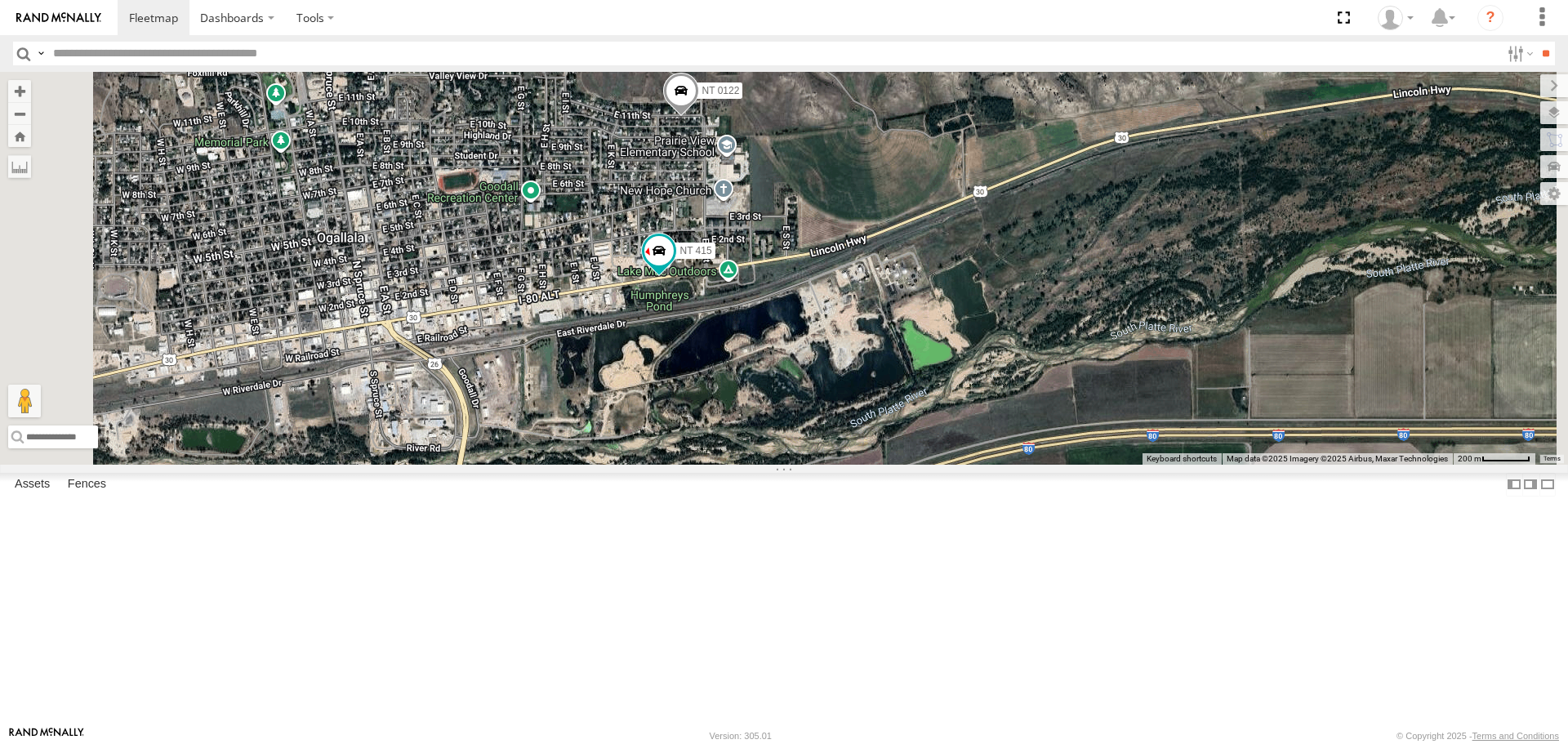
drag, startPoint x: 686, startPoint y: 394, endPoint x: 869, endPoint y: 471, distance: 198.5
click at [869, 464] on div "NT 917 CB1847 CB6 CB1917 CB CB1 NT 0918 CB1 CB122 CBG11 CB 38 CB1841 CB111 NT 0…" at bounding box center [784, 268] width 1568 height 392
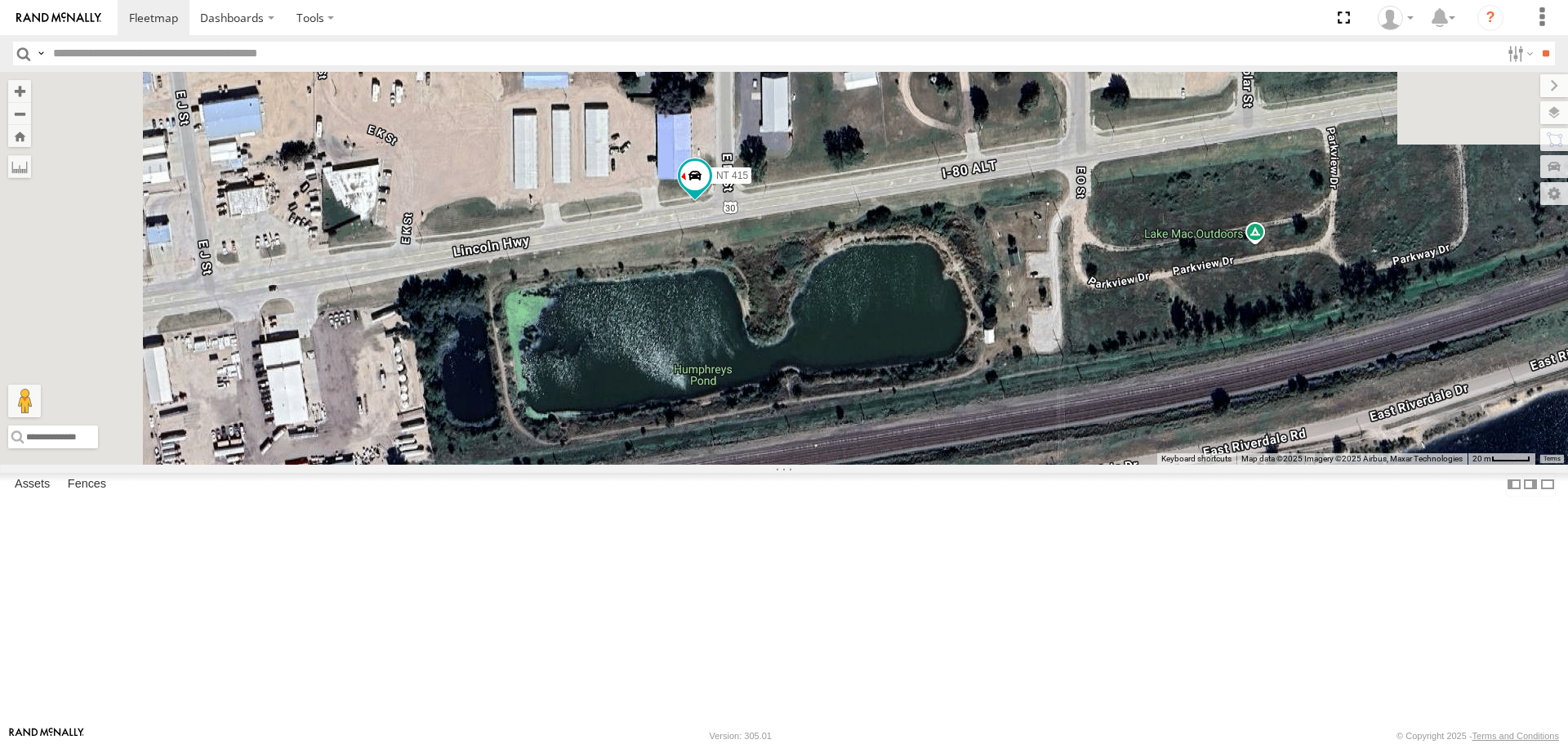
drag, startPoint x: 856, startPoint y: 250, endPoint x: 934, endPoint y: 608, distance: 366.4
click at [934, 464] on div "NT 917 CB1847 CB6 CB1917 CB CB1 NT 0918 CB1 CB122 CBG11 CB 38 CB1841 CB111 NT 0…" at bounding box center [784, 268] width 1568 height 392
